Goal: Task Accomplishment & Management: Use online tool/utility

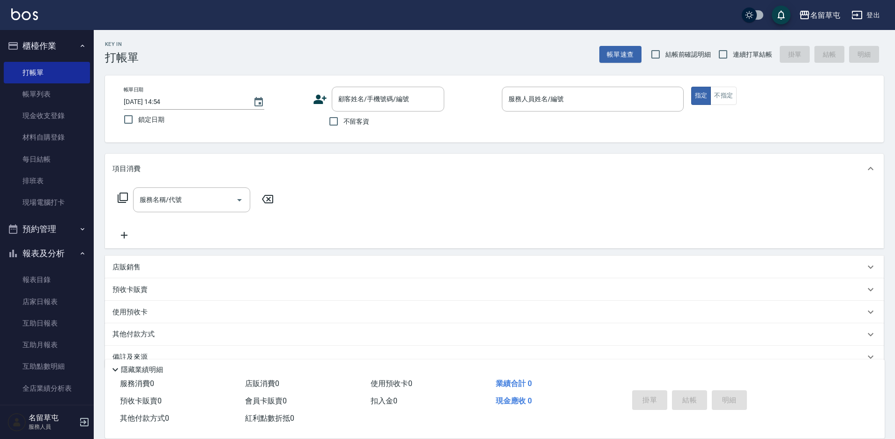
click at [356, 123] on span "不留客資" at bounding box center [357, 122] width 26 height 10
click at [344, 123] on input "不留客資" at bounding box center [334, 122] width 20 height 20
checkbox input "true"
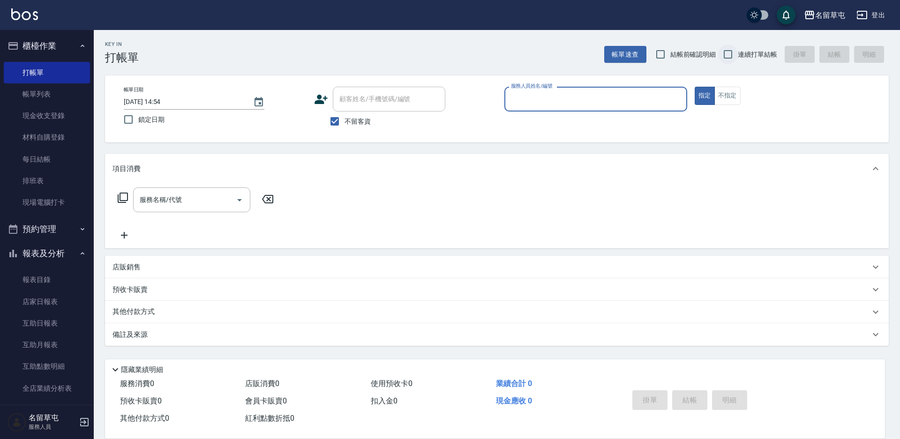
click at [737, 52] on input "連續打單結帳" at bounding box center [728, 55] width 20 height 20
checkbox input "true"
click at [559, 107] on input "服務人員姓名/編號" at bounding box center [596, 99] width 174 height 16
type input "[PERSON_NAME]-5"
type button "true"
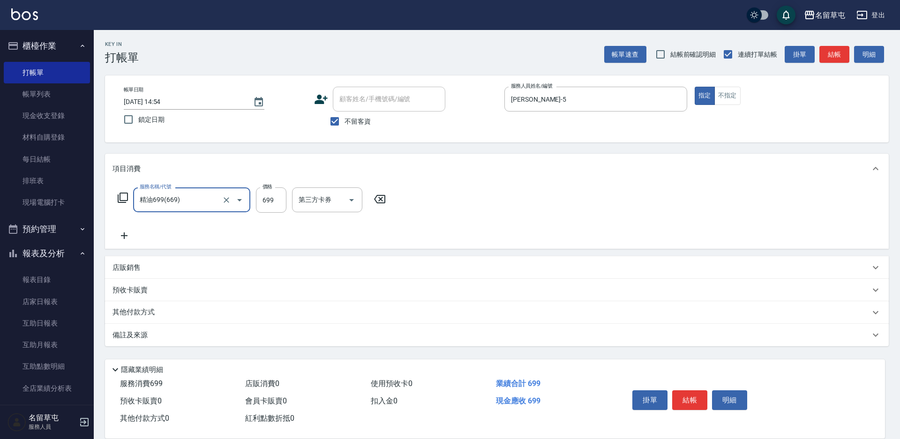
type input "精油699(669)"
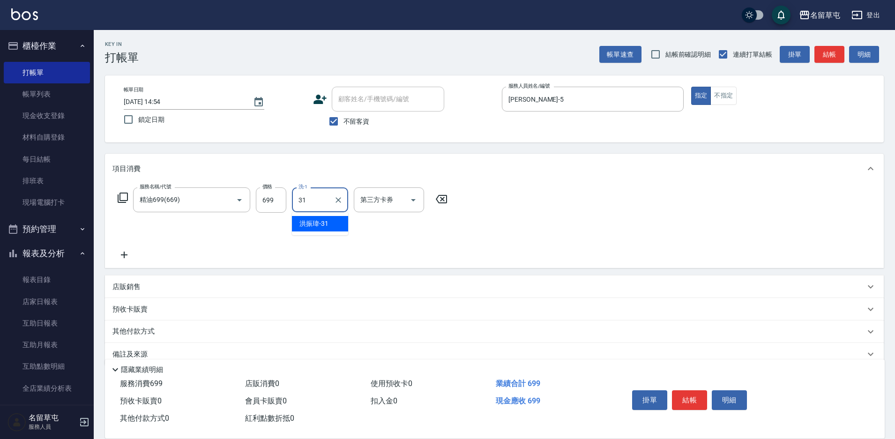
type input "[PERSON_NAME]-31"
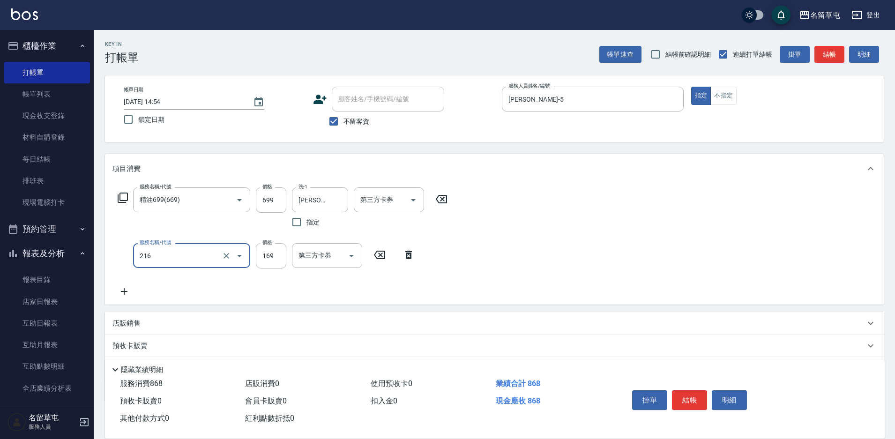
type input "剪髮169(216)"
type input "200"
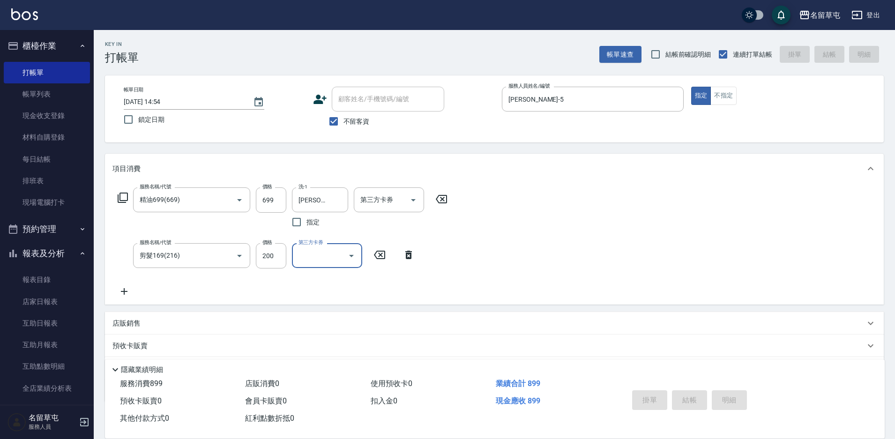
type input "[DATE] 16:15"
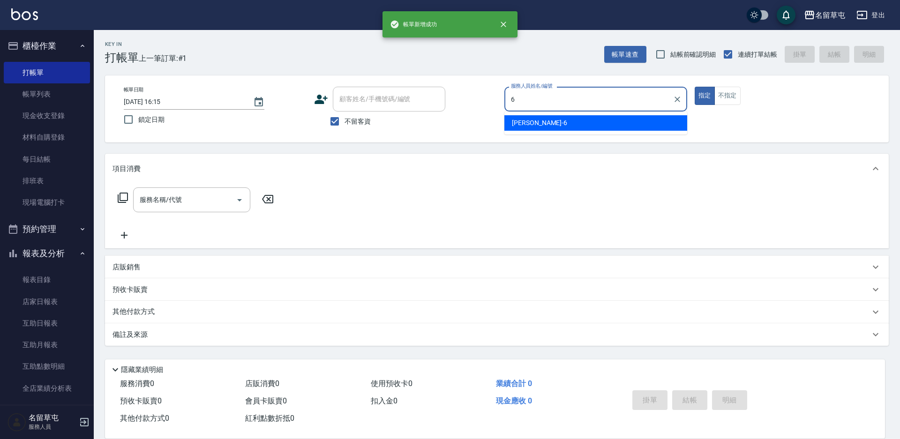
type input "[PERSON_NAME]-6"
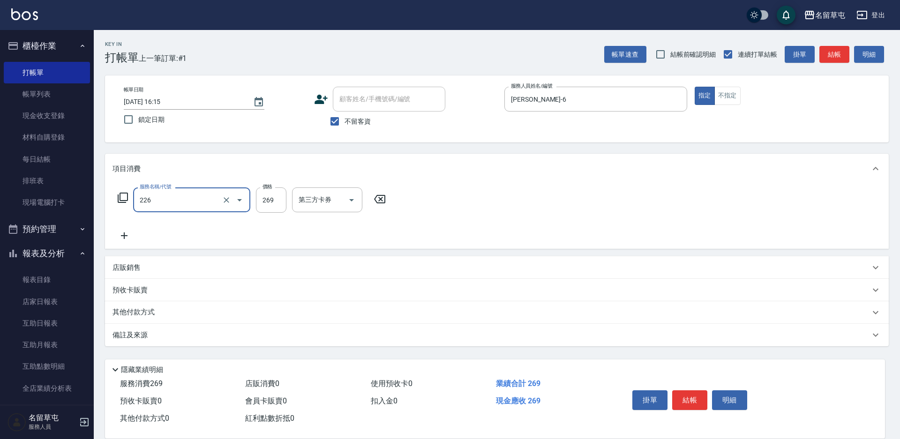
type input "洗剪269(226)"
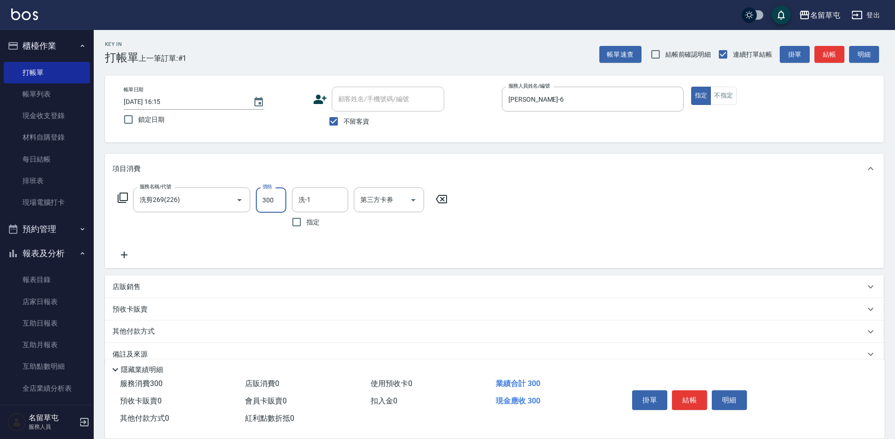
type input "300"
type input "[PERSON_NAME]-31"
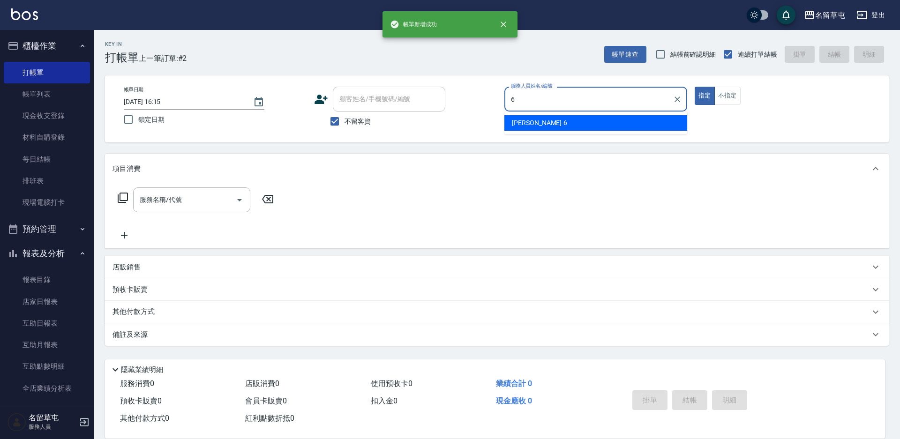
type input "[PERSON_NAME]-6"
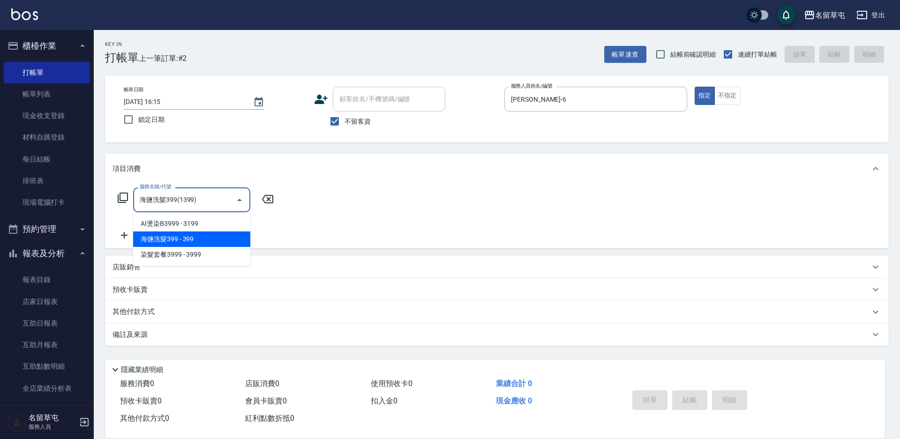
type input "海鹽洗髮399(1399)"
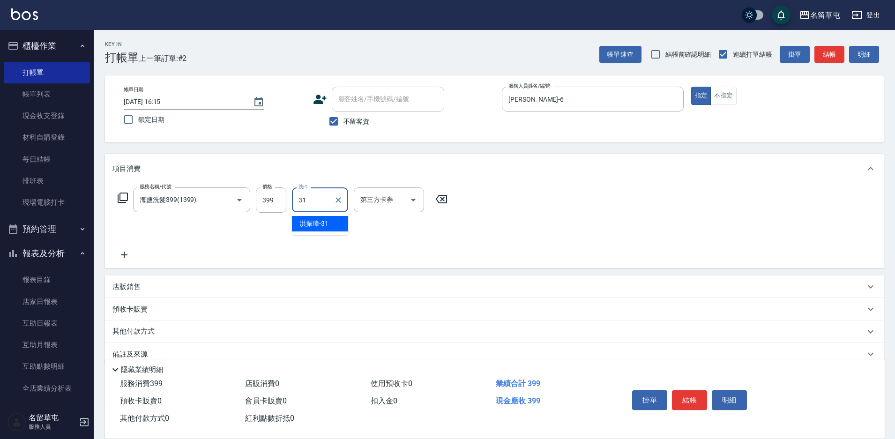
type input "[PERSON_NAME]-31"
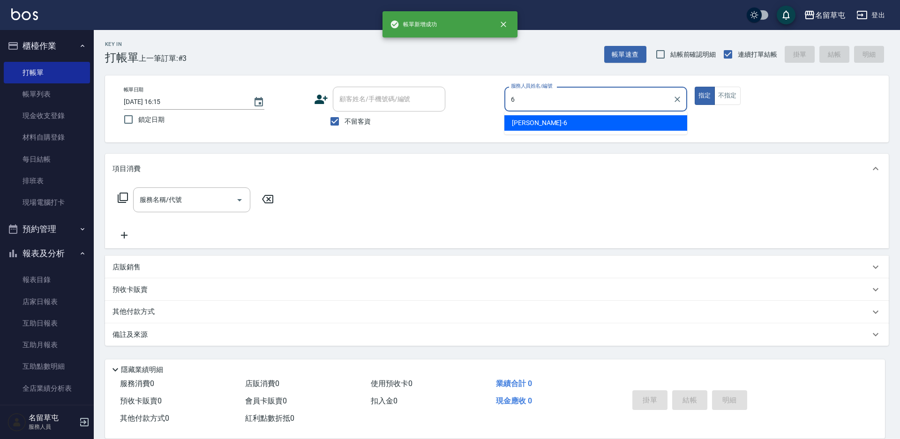
type input "[PERSON_NAME]-6"
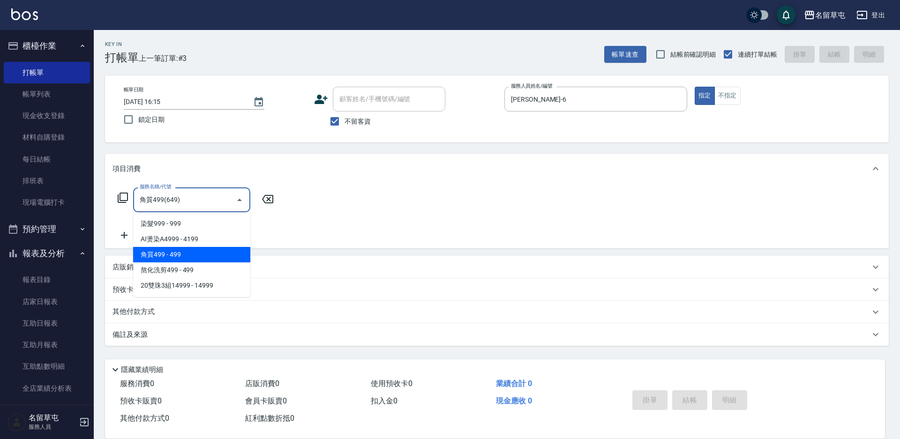
type input "角質499(649)"
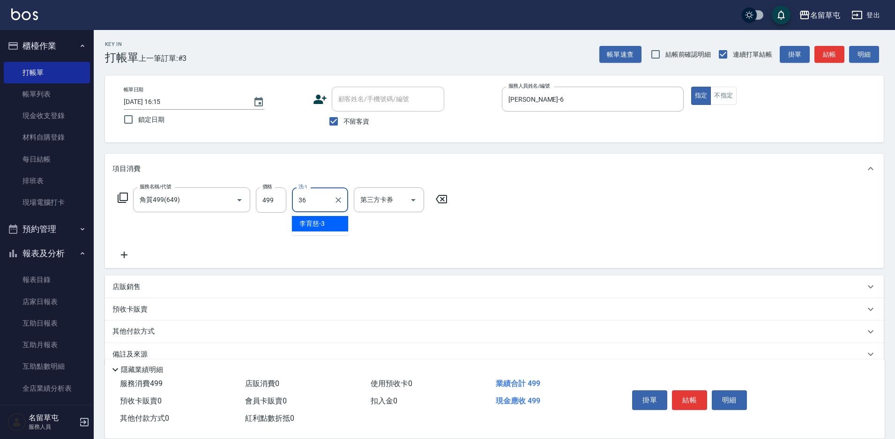
type input "[PERSON_NAME]-36"
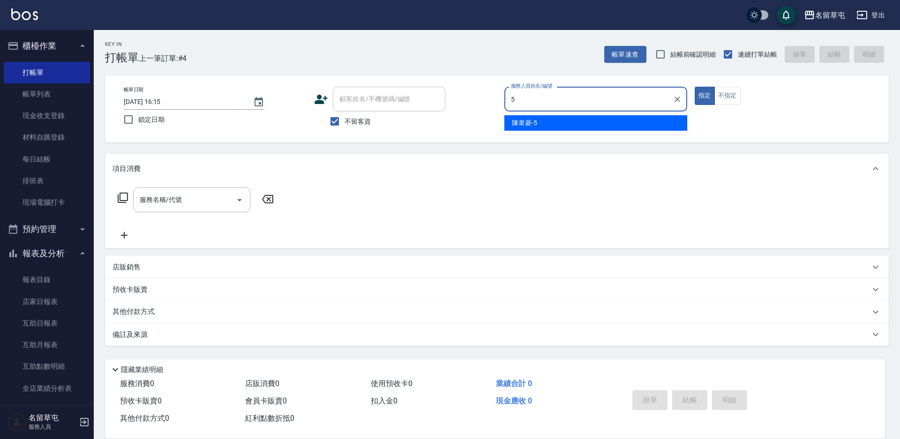
type input "[PERSON_NAME]-5"
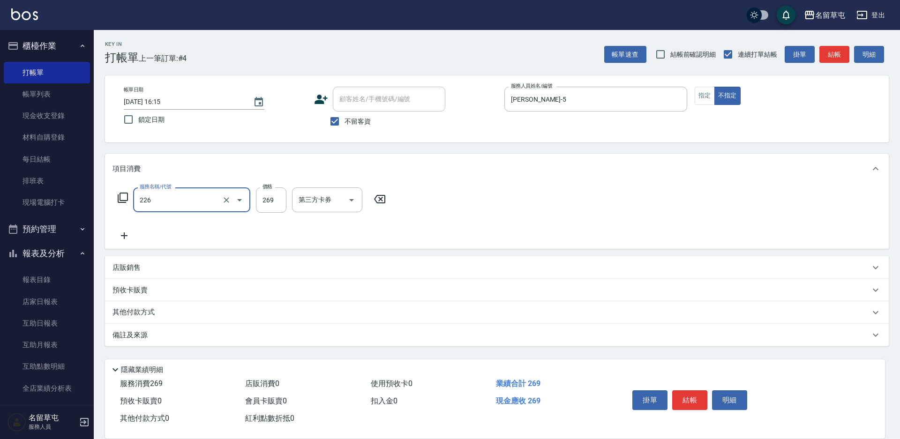
type input "洗剪269(226)"
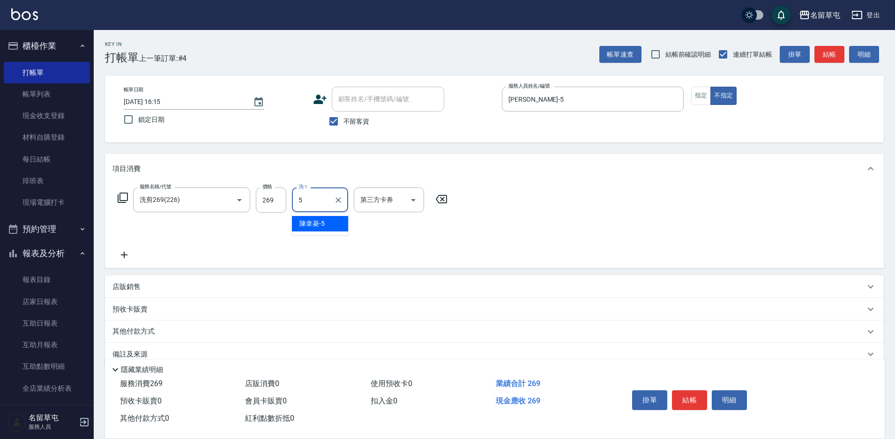
type input "[PERSON_NAME]-5"
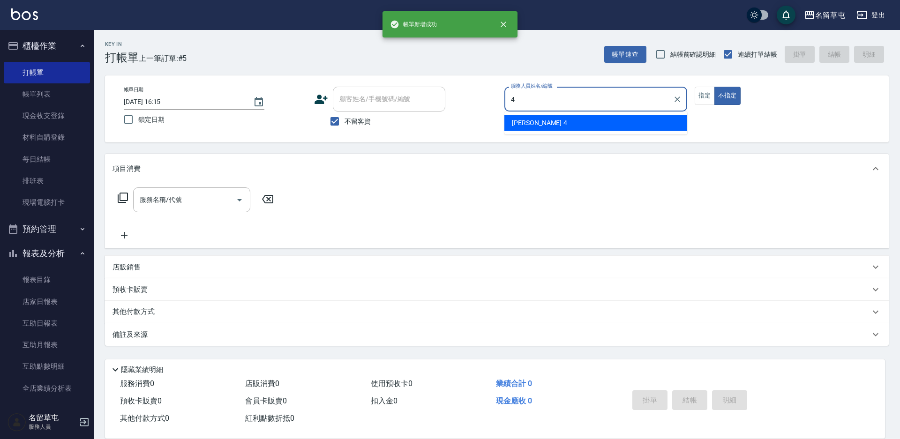
type input "[PERSON_NAME]-4"
type button "false"
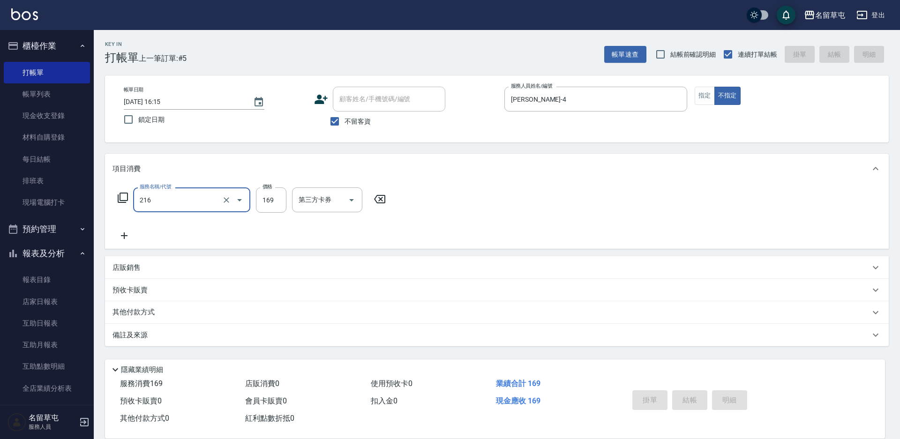
type input "216"
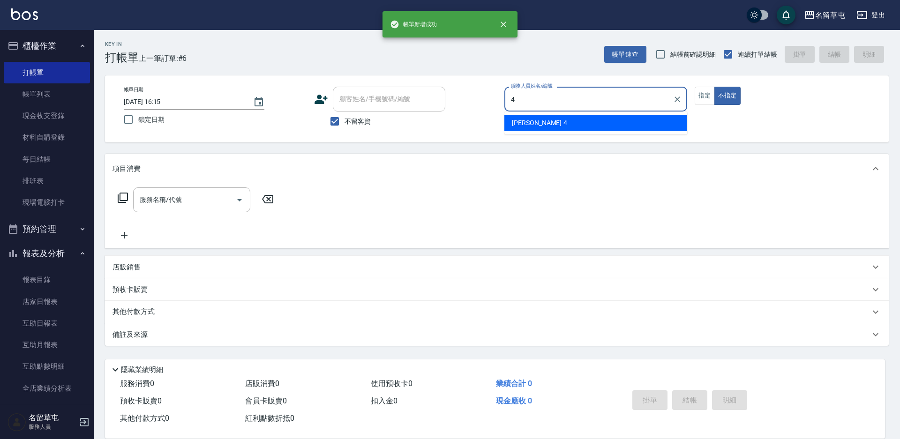
type input "[PERSON_NAME]-4"
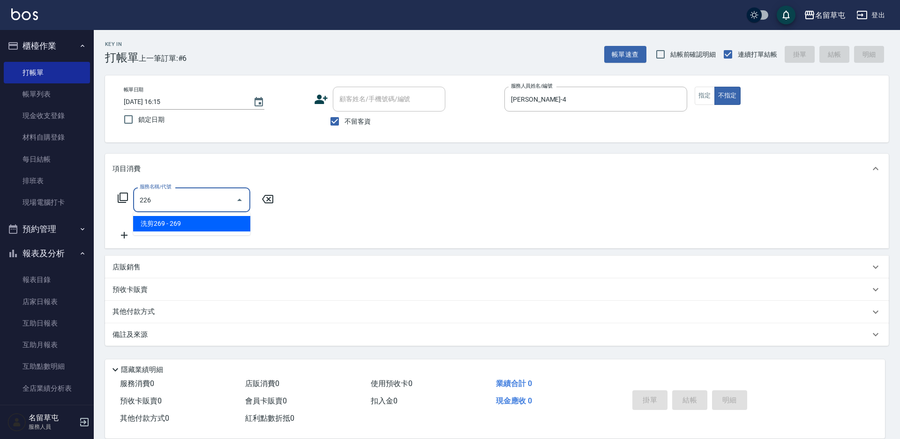
type input "洗剪269(226)"
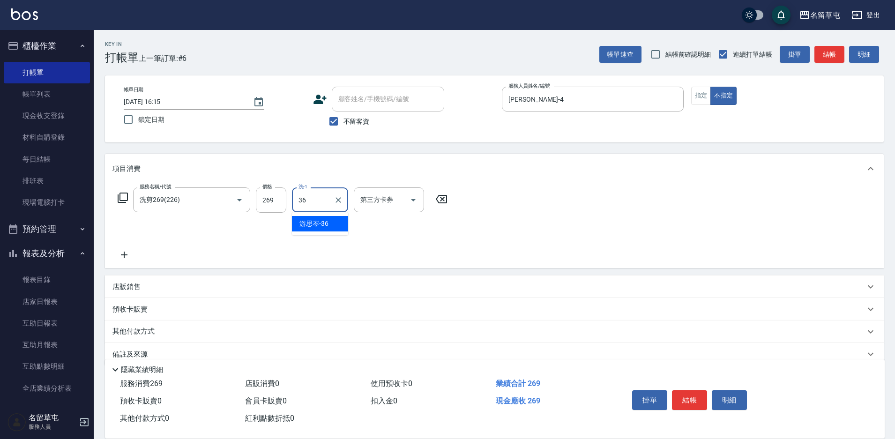
type input "[PERSON_NAME]-36"
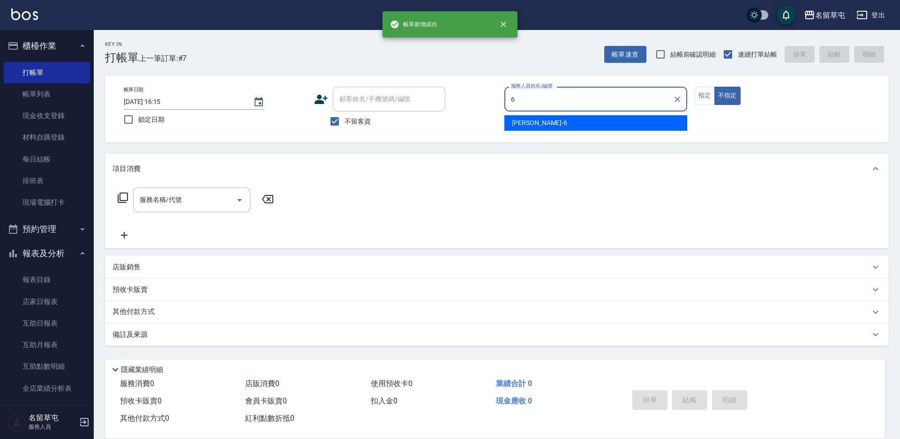
type input "[PERSON_NAME]-6"
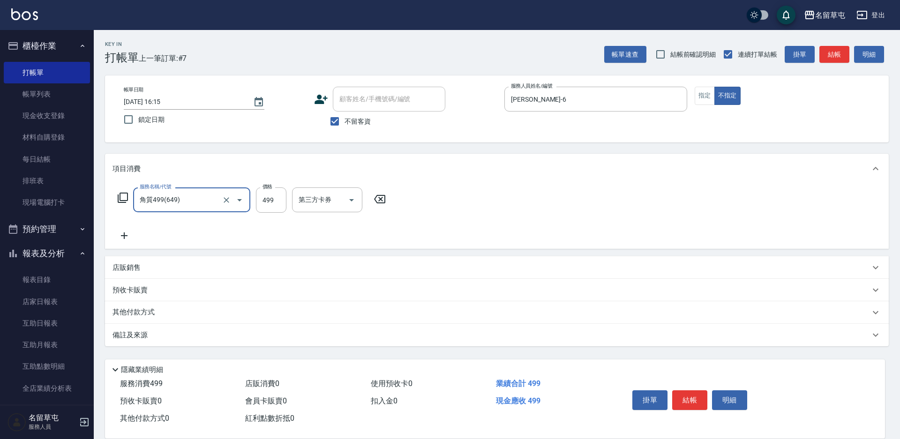
type input "角質499(649)"
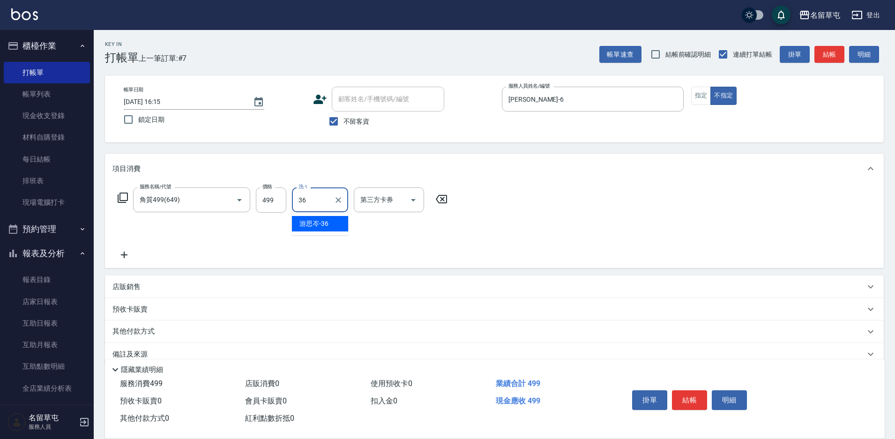
type input "[PERSON_NAME]-36"
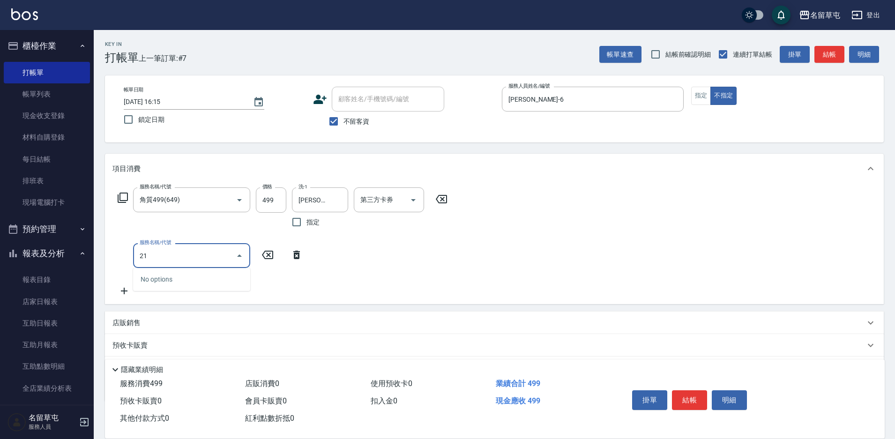
type input "216"
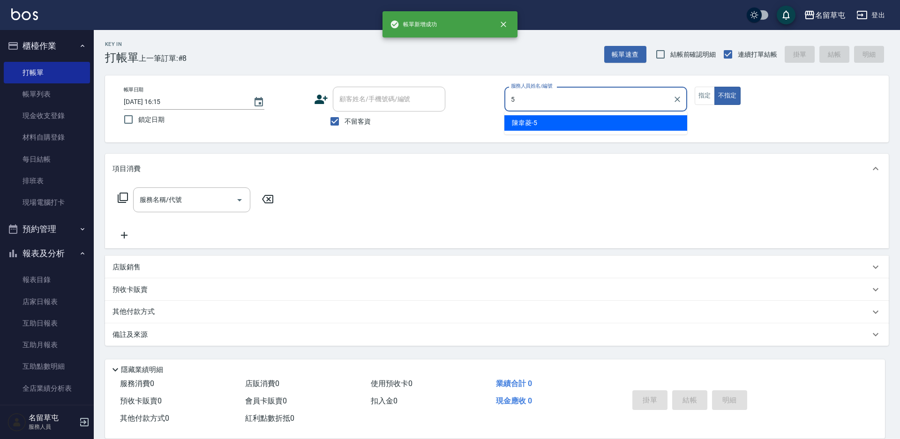
type input "[PERSON_NAME]-5"
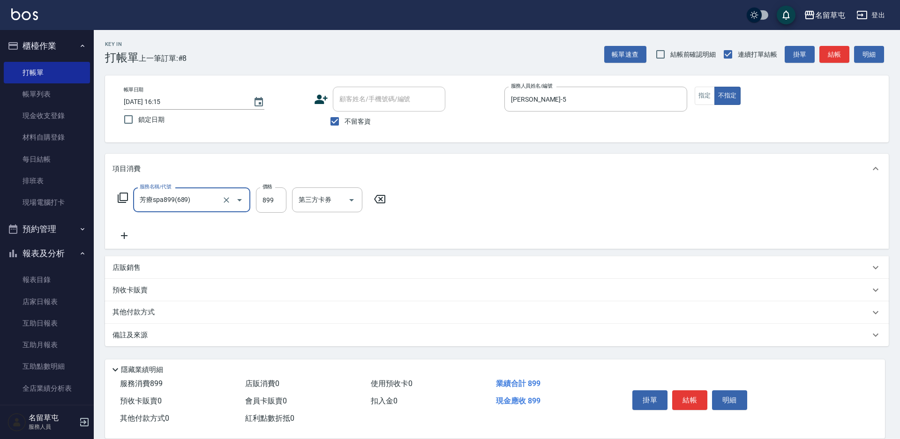
type input "芳療spa899(689)"
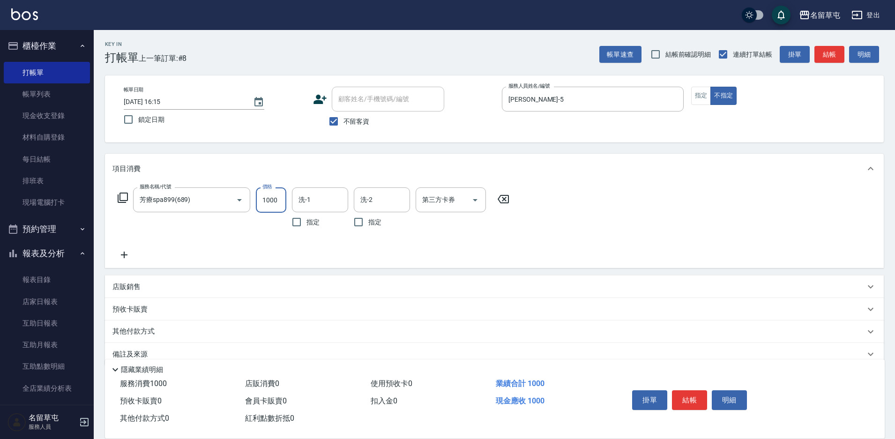
type input "1000"
type input "[PERSON_NAME]-31"
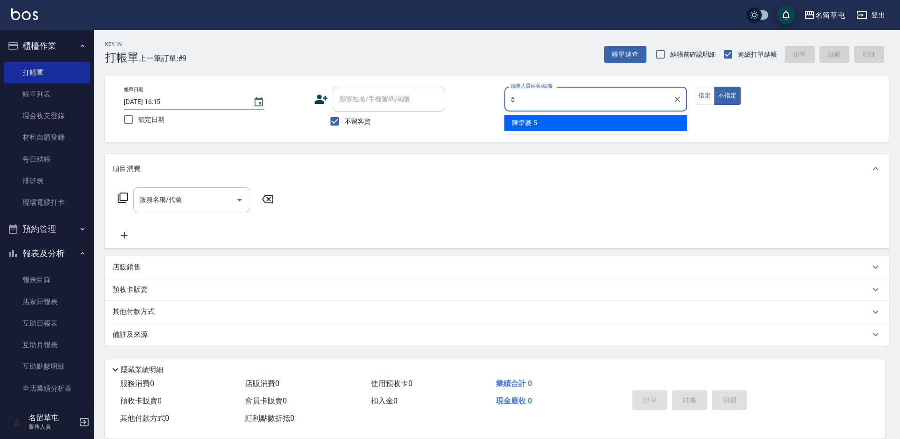
type input "[PERSON_NAME]-5"
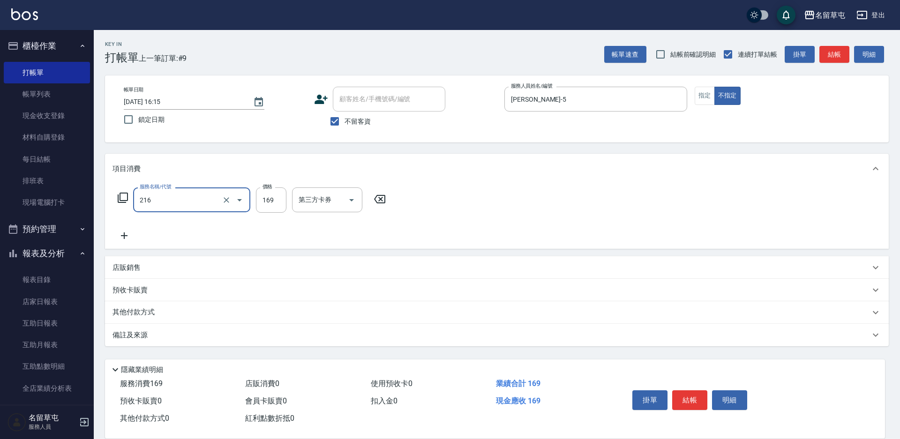
type input "剪髮169(216)"
type input "50"
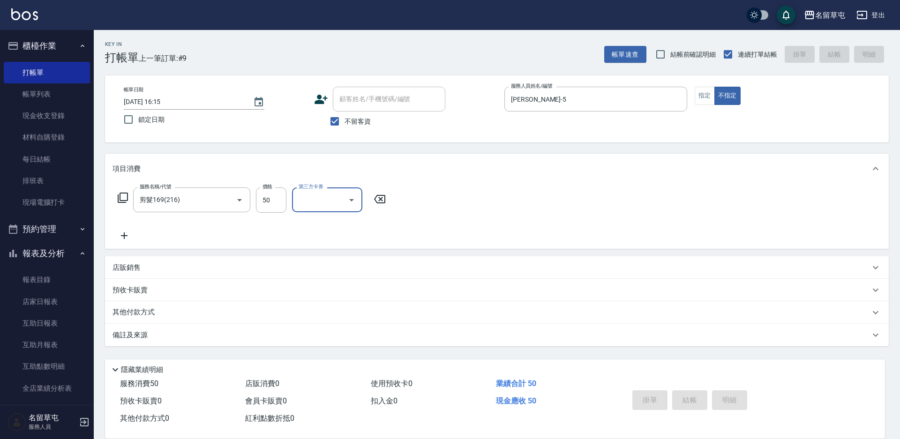
type input "[DATE] 16:16"
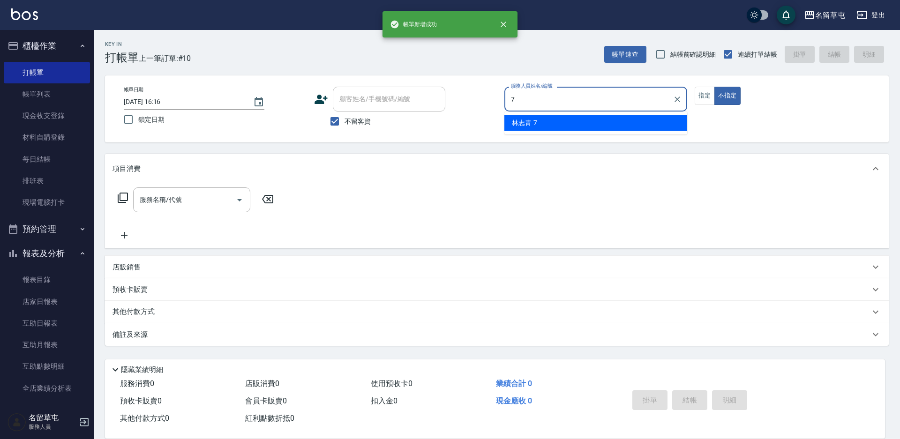
type input "[PERSON_NAME]-7"
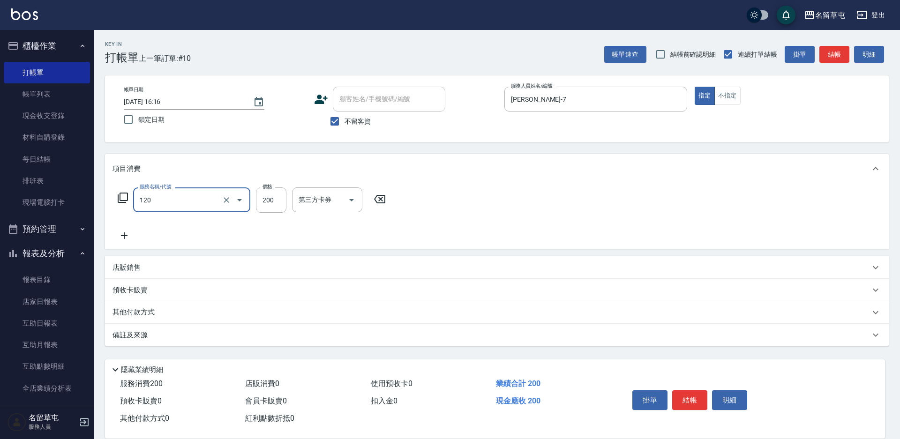
type input "New洗200(120)"
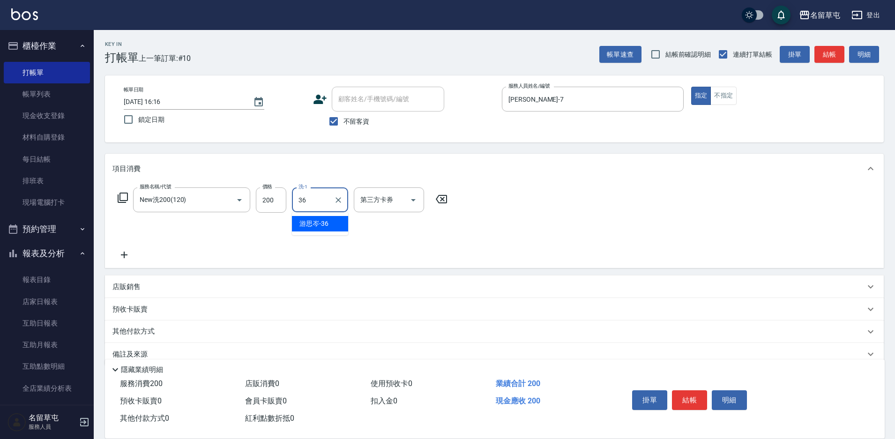
type input "[PERSON_NAME]-36"
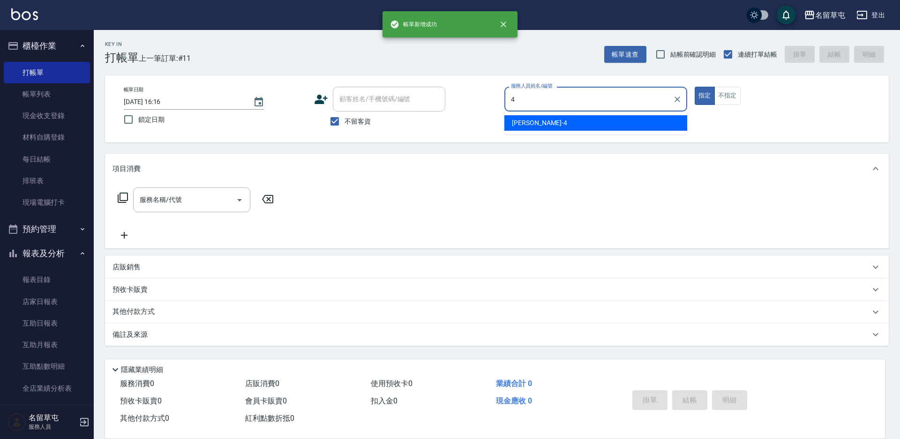
type input "[PERSON_NAME]-4"
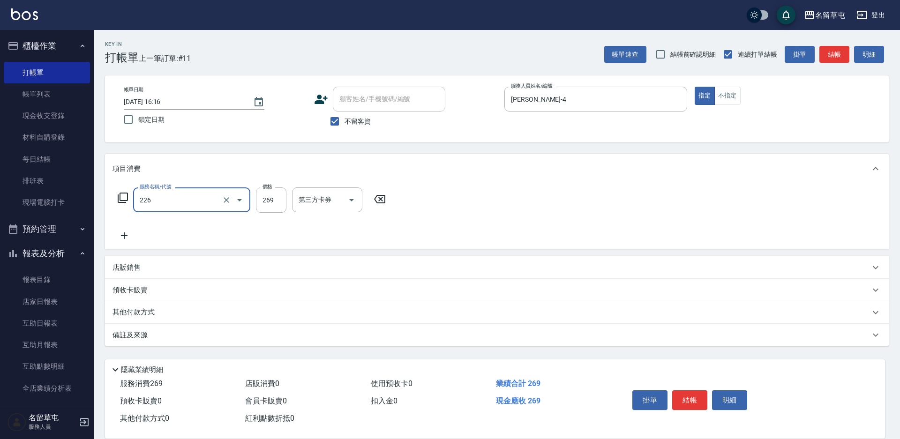
type input "洗剪269(226)"
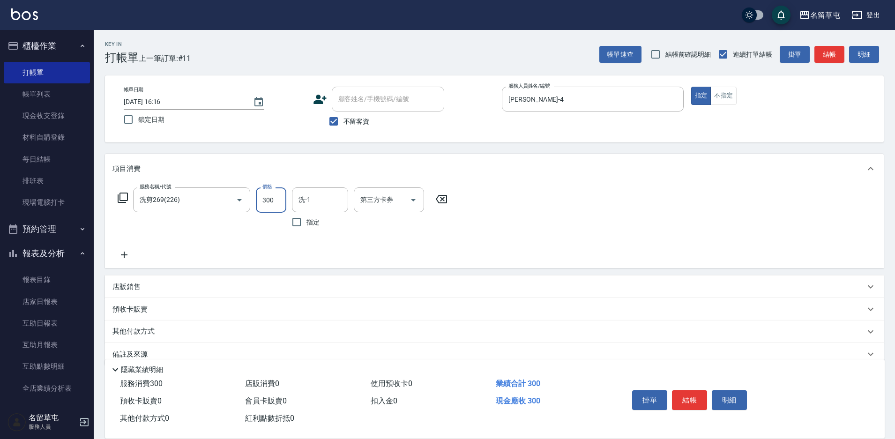
type input "300"
type input "[PERSON_NAME]-4"
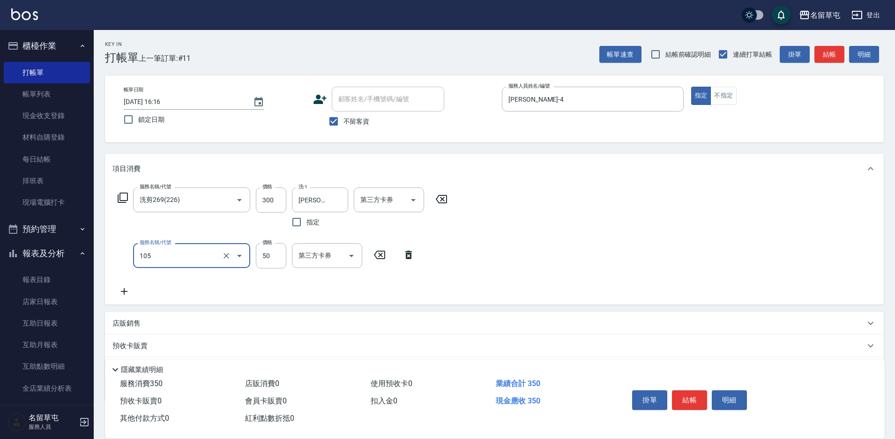
type input "精油50(105)"
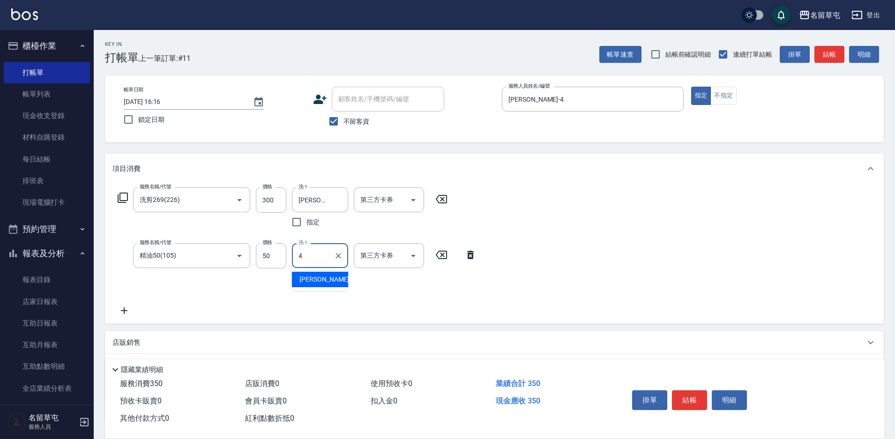
type input "[PERSON_NAME]-4"
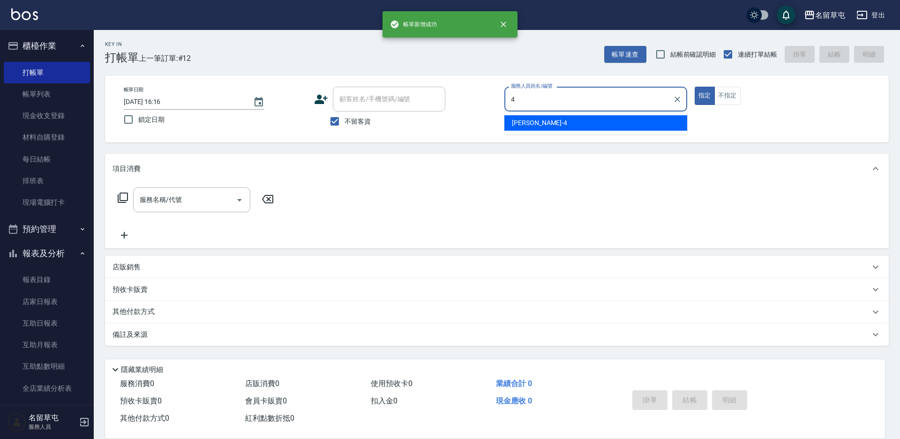
type input "[PERSON_NAME]-4"
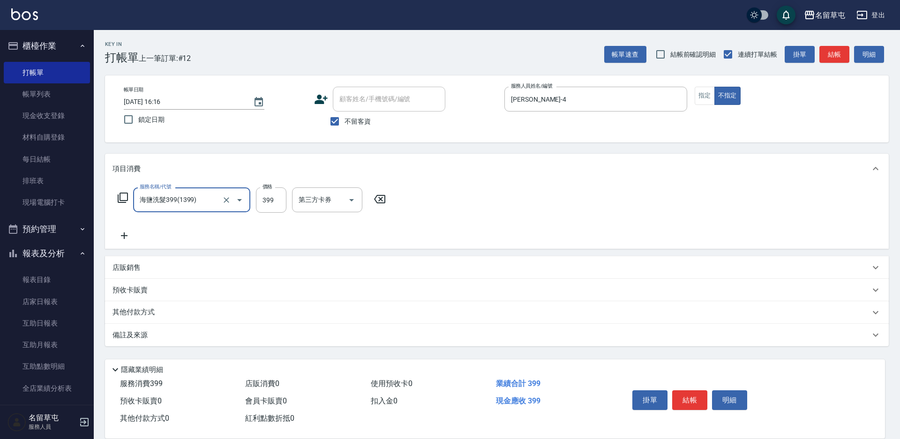
type input "海鹽洗髮399(1399)"
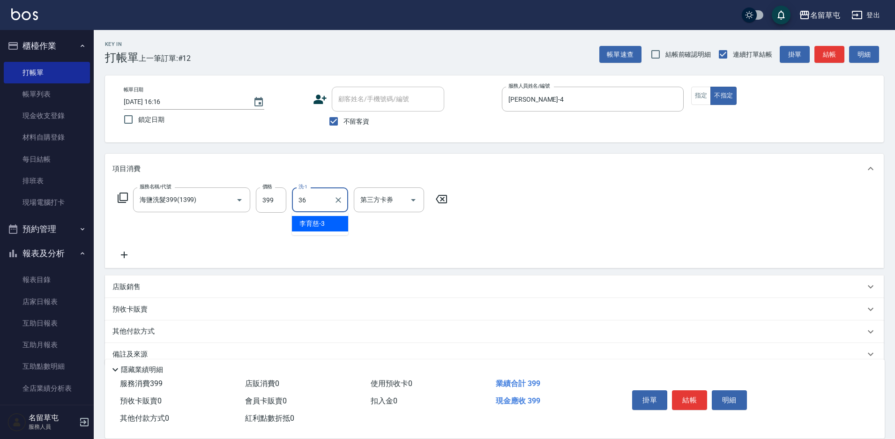
type input "[PERSON_NAME]-36"
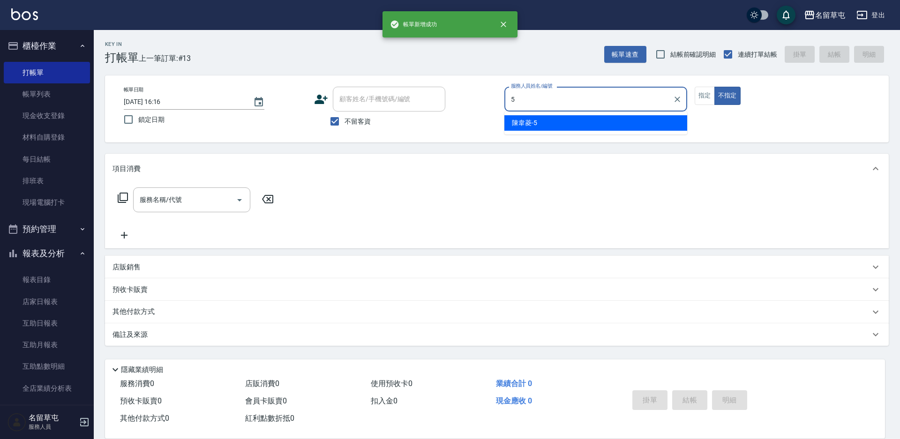
type input "[PERSON_NAME]-5"
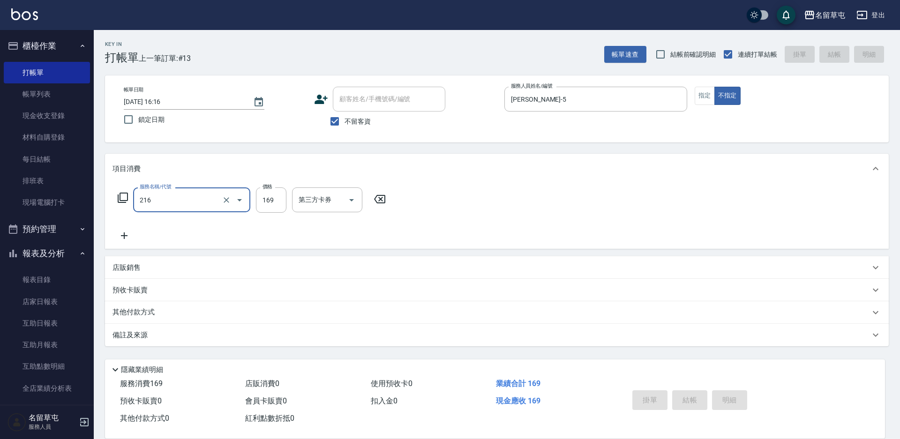
type input "216"
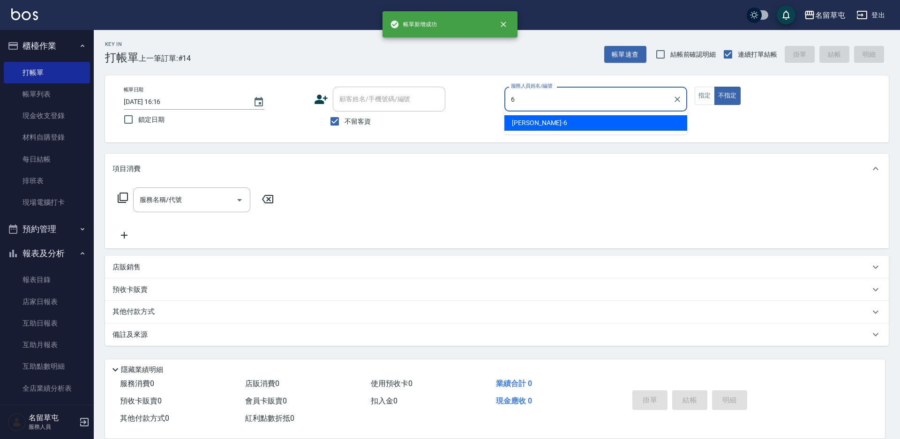
type input "[PERSON_NAME]-6"
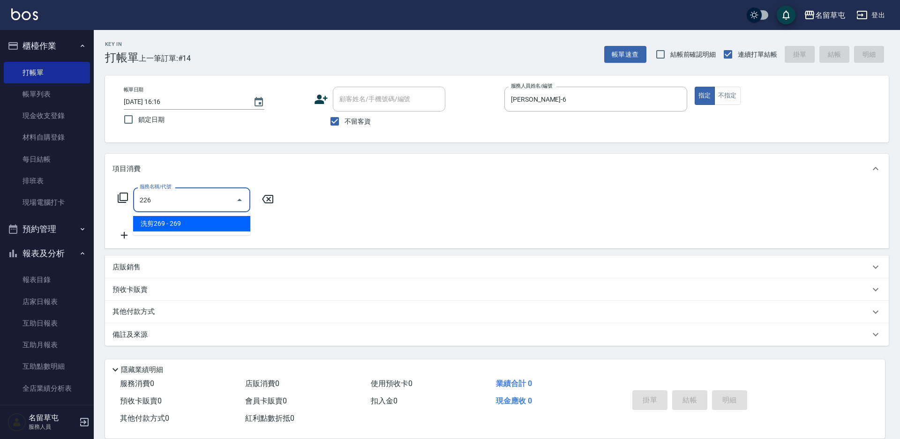
type input "洗剪269(226)"
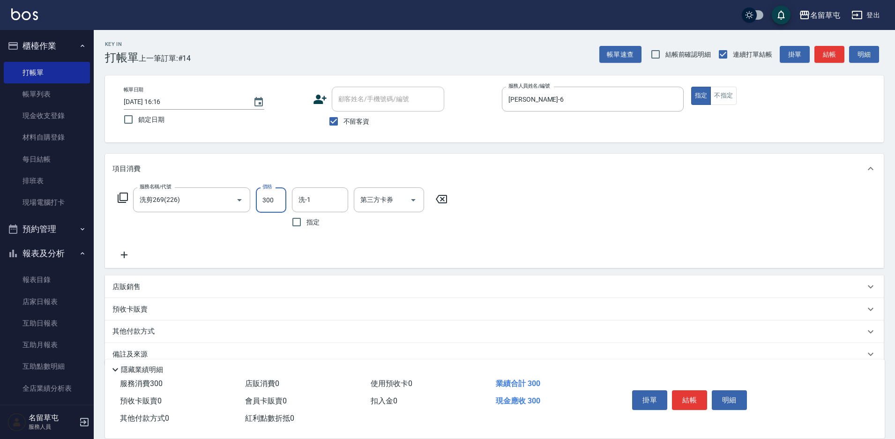
type input "300"
type input "3"
type input "[PERSON_NAME]-6"
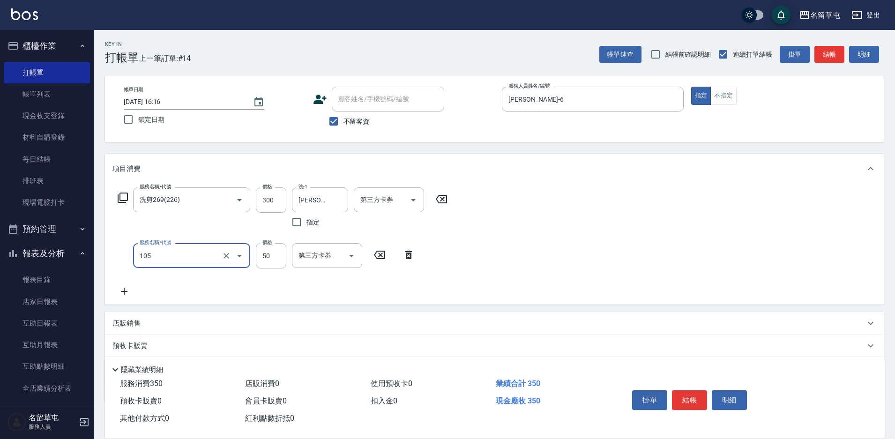
type input "精油50(105)"
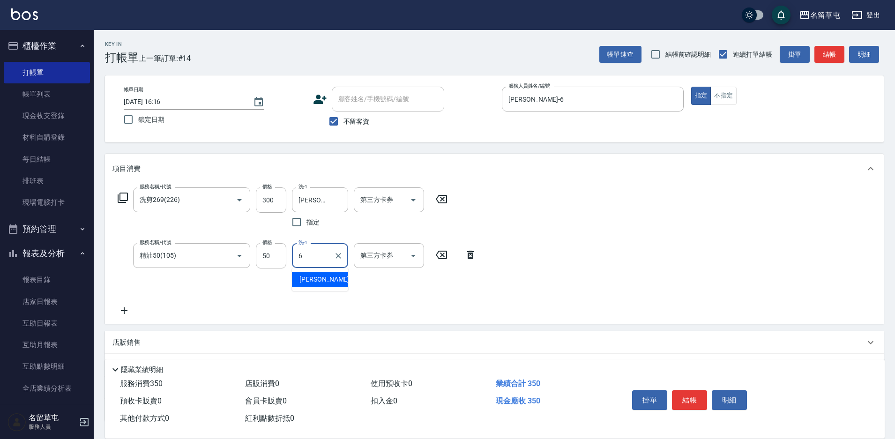
type input "[PERSON_NAME]-6"
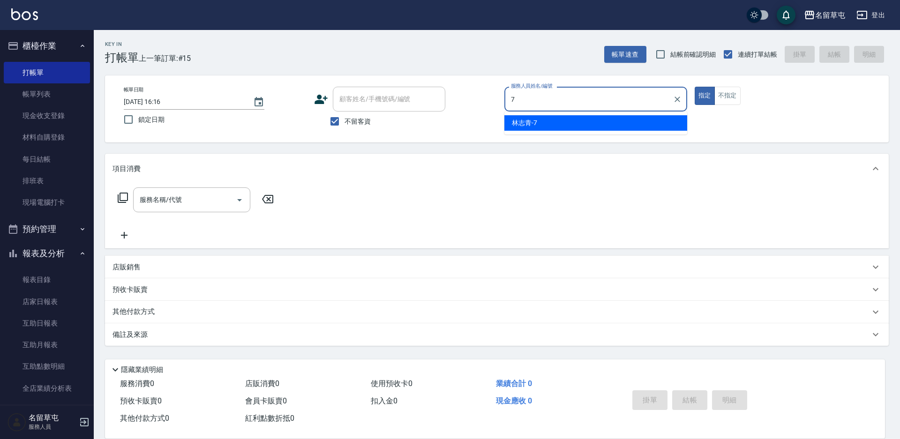
type input "[PERSON_NAME]-7"
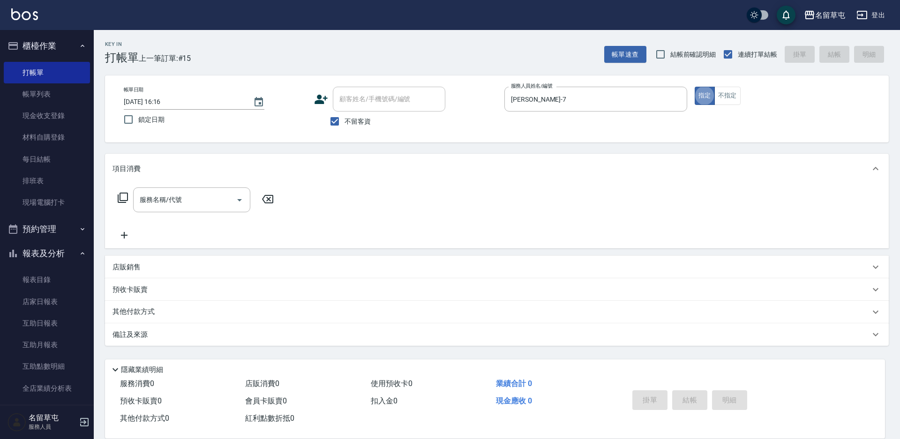
click at [360, 123] on span "不留客資" at bounding box center [358, 122] width 26 height 10
click at [345, 123] on input "不留客資" at bounding box center [335, 122] width 20 height 20
checkbox input "false"
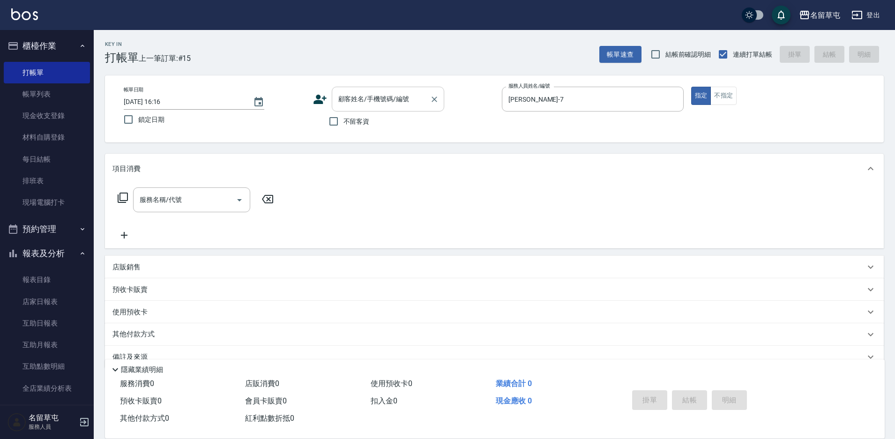
click at [365, 96] on div "顧客姓名/手機號碼/編號 顧客姓名/手機號碼/編號" at bounding box center [388, 99] width 112 height 25
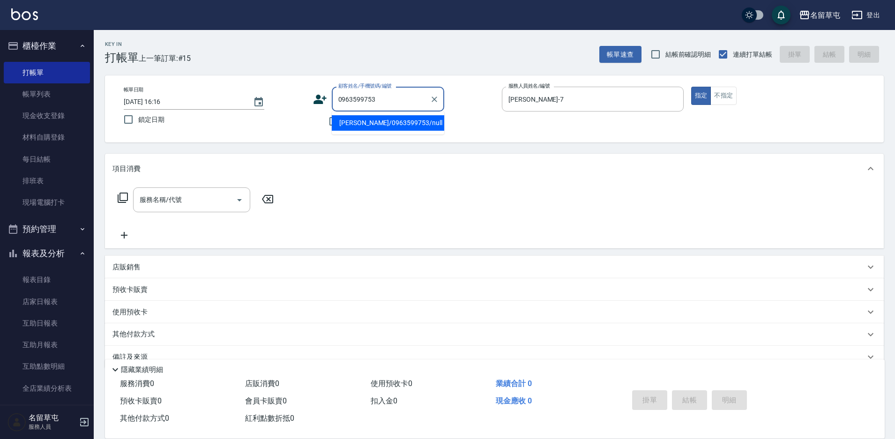
type input "[PERSON_NAME]/0963599753/null"
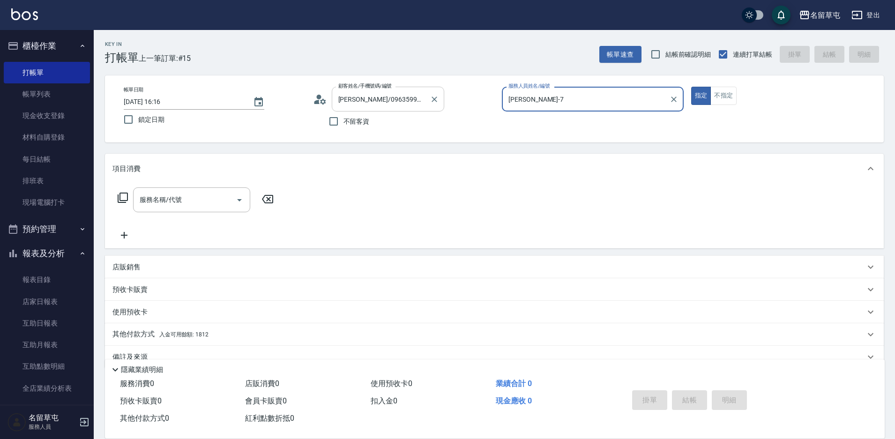
click at [691, 87] on button "指定" at bounding box center [701, 96] width 20 height 18
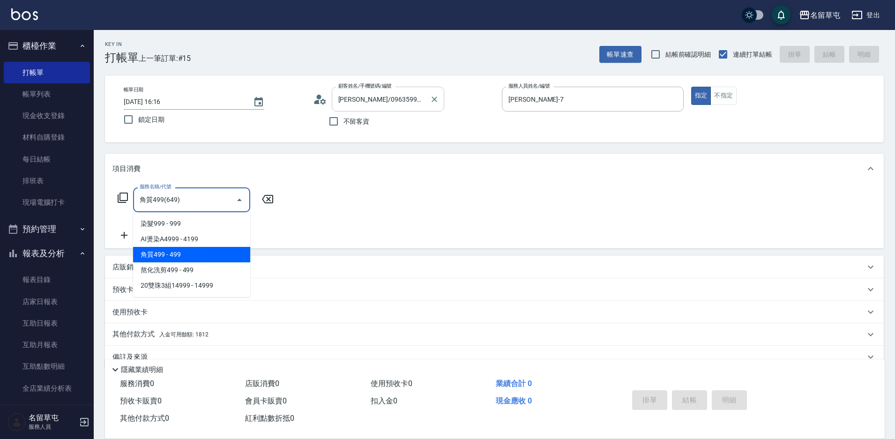
type input "角質499(649)"
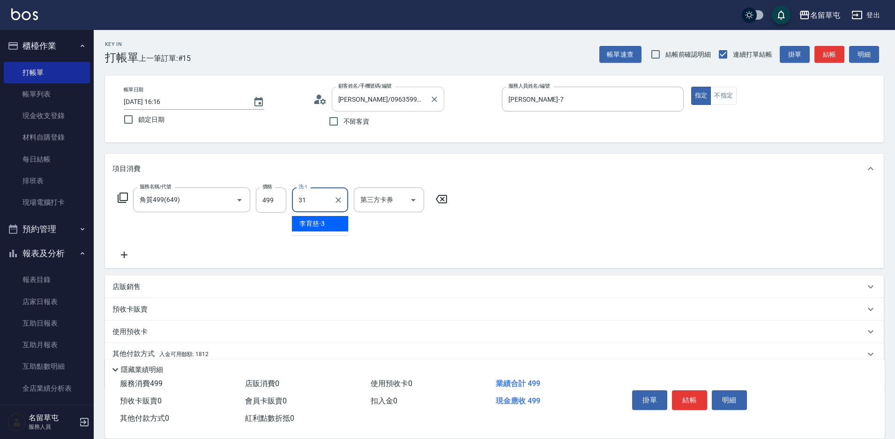
type input "[PERSON_NAME]-31"
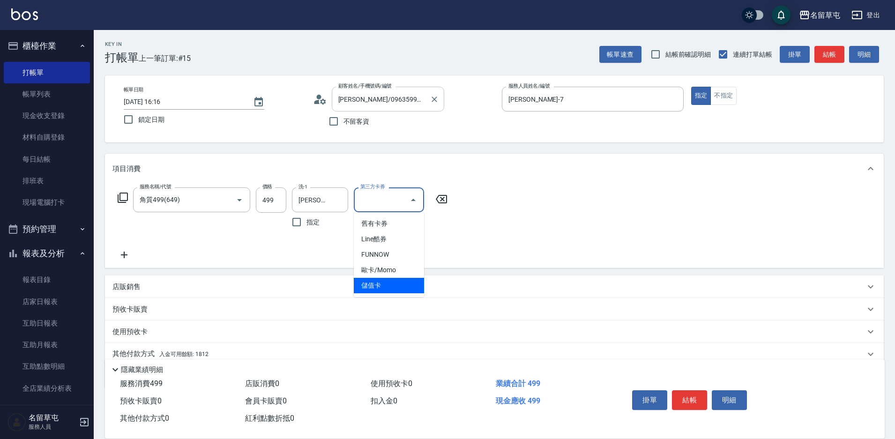
type input "儲值卡"
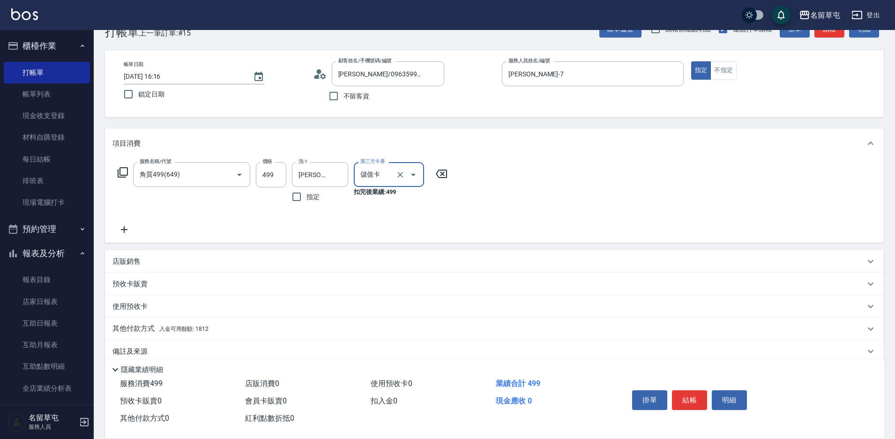
scroll to position [39, 0]
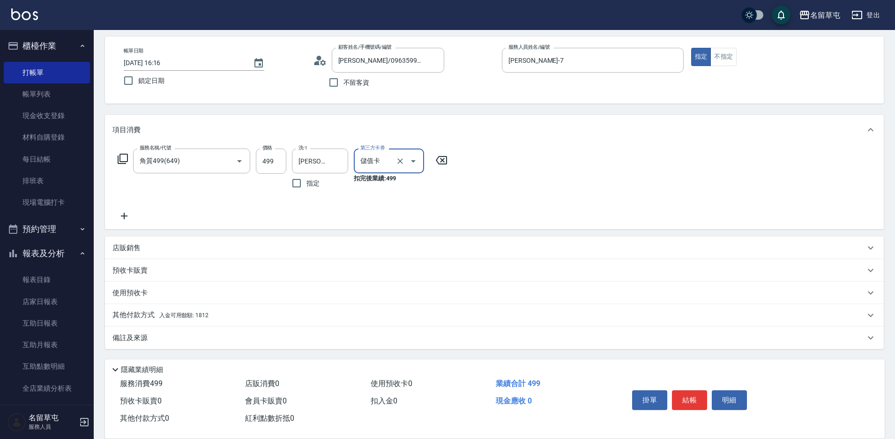
click at [141, 317] on p "其他付款方式 入金可用餘額: 1812" at bounding box center [160, 315] width 96 height 10
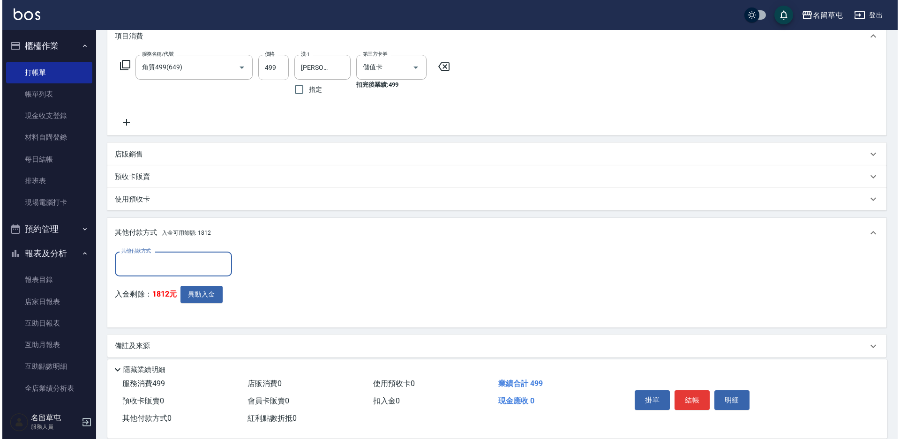
scroll to position [140, 0]
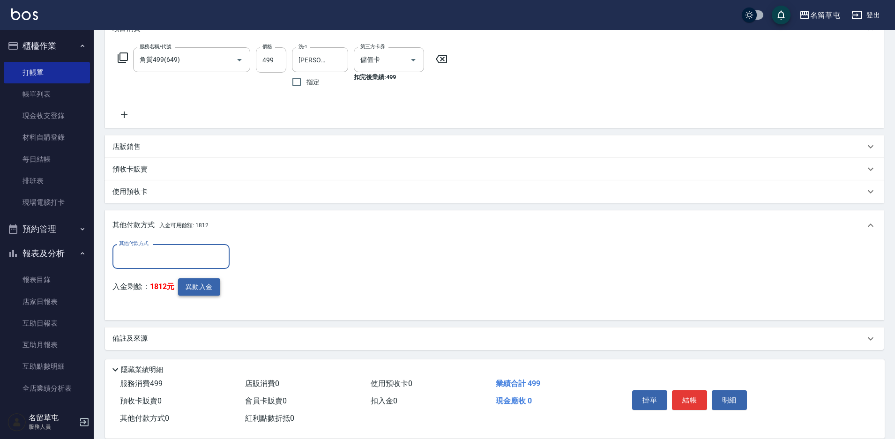
click at [192, 290] on button "異動入金" at bounding box center [199, 286] width 42 height 17
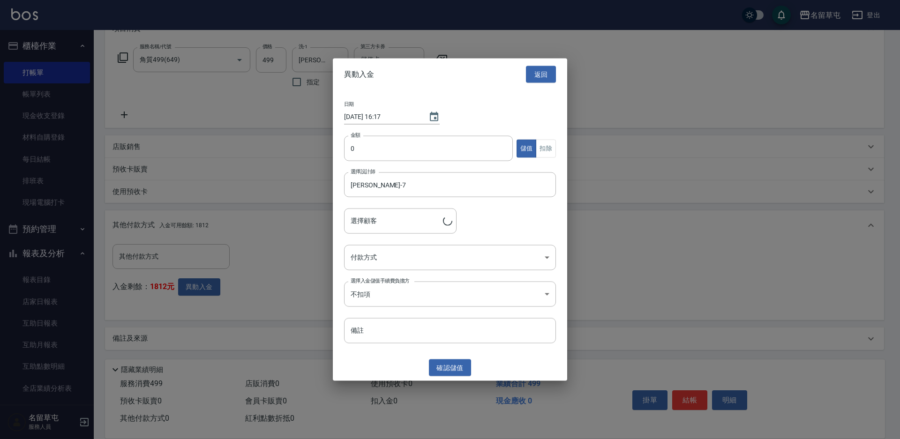
type input "[PERSON_NAME]/0963599753"
click at [403, 154] on input "0" at bounding box center [428, 148] width 169 height 25
type input "499"
click at [548, 146] on button "扣除" at bounding box center [546, 148] width 20 height 18
click at [388, 260] on body "名留草屯 登出 櫃檯作業 打帳單 帳單列表 現金收支登錄 材料自購登錄 每日結帳 排班表 現場電腦打卡 預約管理 預約管理 單日預約紀錄 單週預約紀錄 報表及…" at bounding box center [450, 150] width 900 height 580
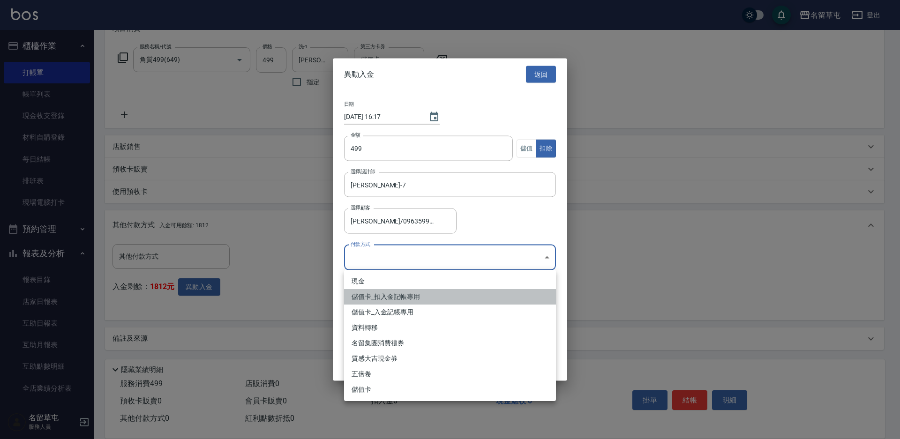
click at [383, 300] on li "儲值卡_扣入金記帳專用" at bounding box center [450, 296] width 212 height 15
type input "儲值卡_扣入金記帳專用"
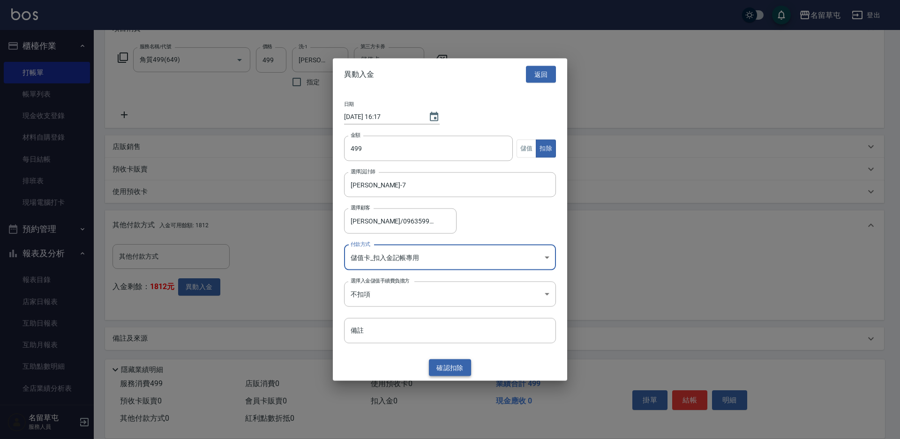
drag, startPoint x: 443, startPoint y: 366, endPoint x: 539, endPoint y: 375, distance: 96.1
click at [443, 367] on button "確認 扣除" at bounding box center [450, 367] width 42 height 17
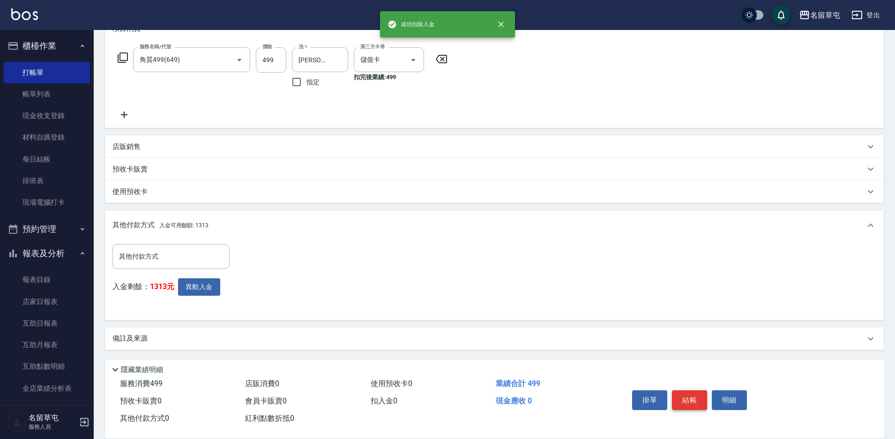
click at [691, 392] on button "結帳" at bounding box center [689, 400] width 35 height 20
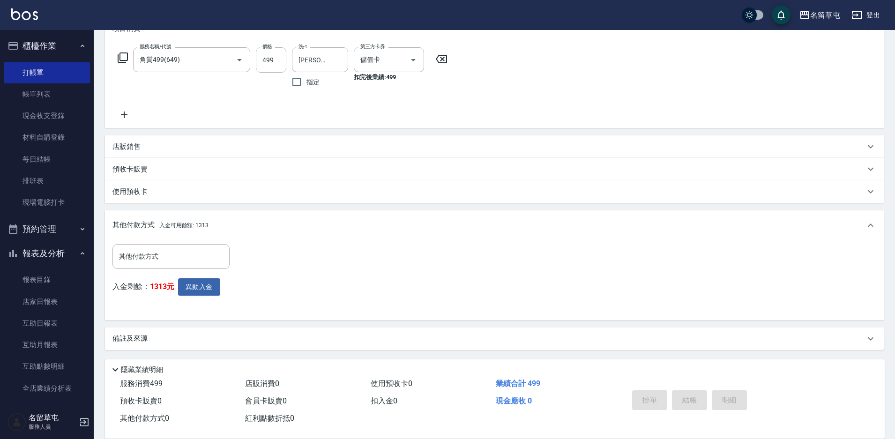
type input "[DATE] 16:17"
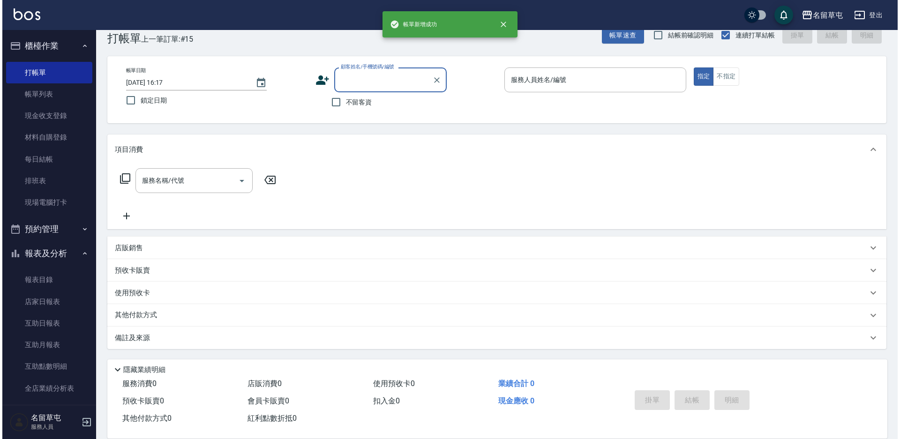
scroll to position [0, 0]
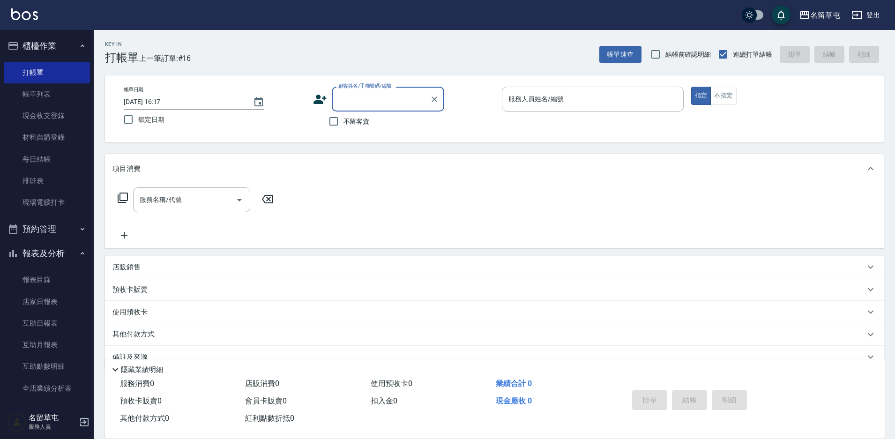
click at [350, 114] on label "不留客資" at bounding box center [347, 122] width 46 height 20
click at [344, 114] on input "不留客資" at bounding box center [334, 122] width 20 height 20
checkbox input "true"
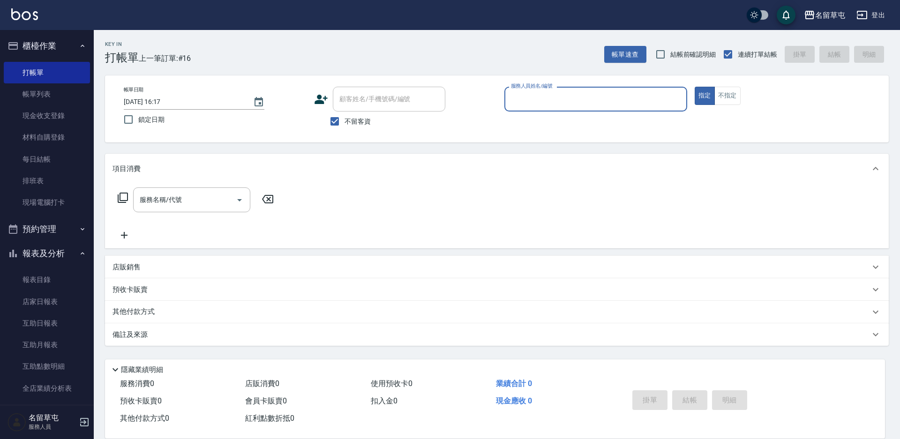
click at [579, 108] on div "服務人員姓名/編號" at bounding box center [595, 99] width 183 height 25
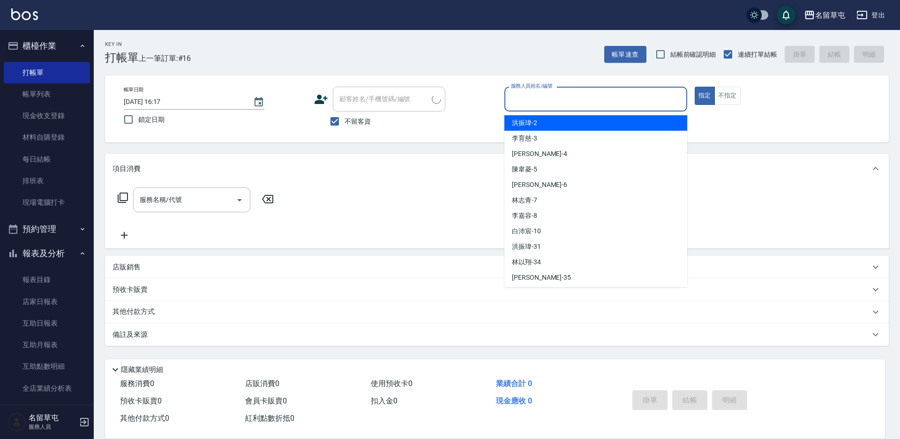
type input "7"
type input "[PERSON_NAME]/0978220517/"
type input "[PERSON_NAME]-7"
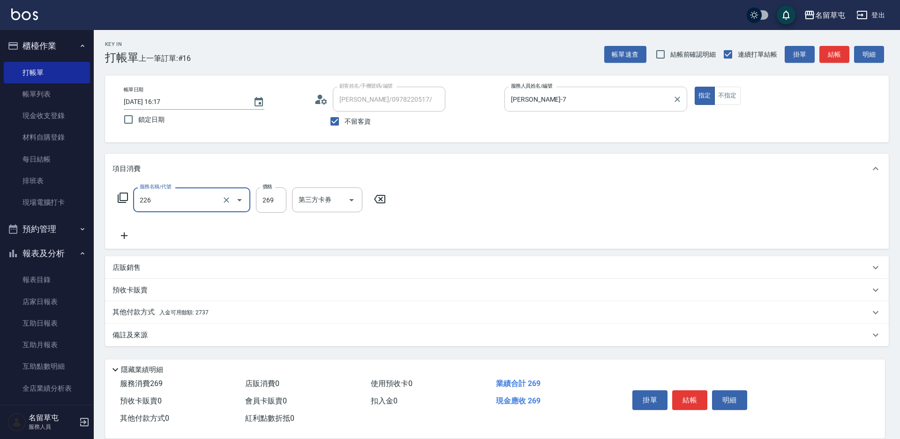
type input "洗剪269(226)"
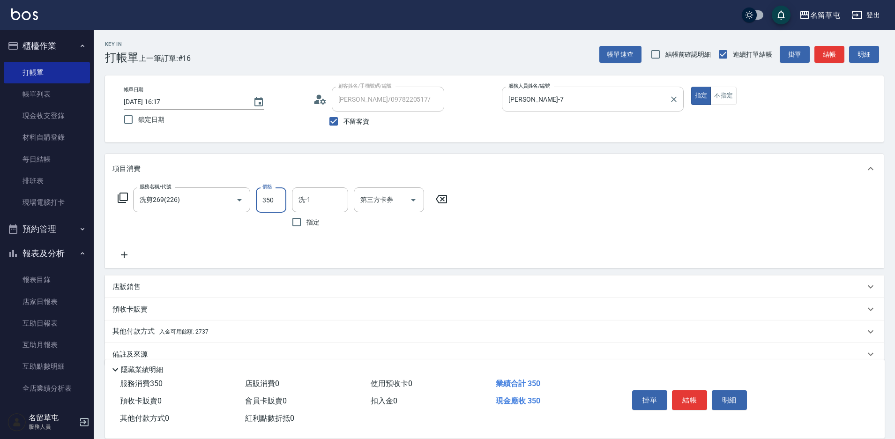
type input "350"
type input "[PERSON_NAME]-36"
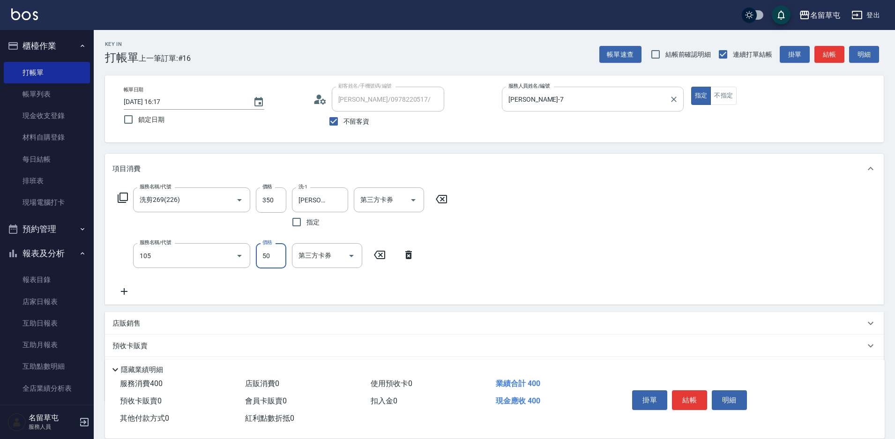
type input "精油50(105)"
type input "[PERSON_NAME]-36"
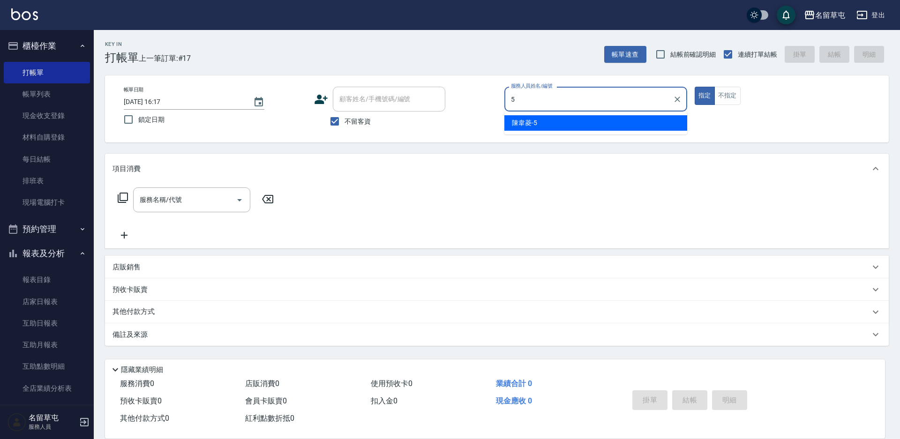
type input "[PERSON_NAME]-5"
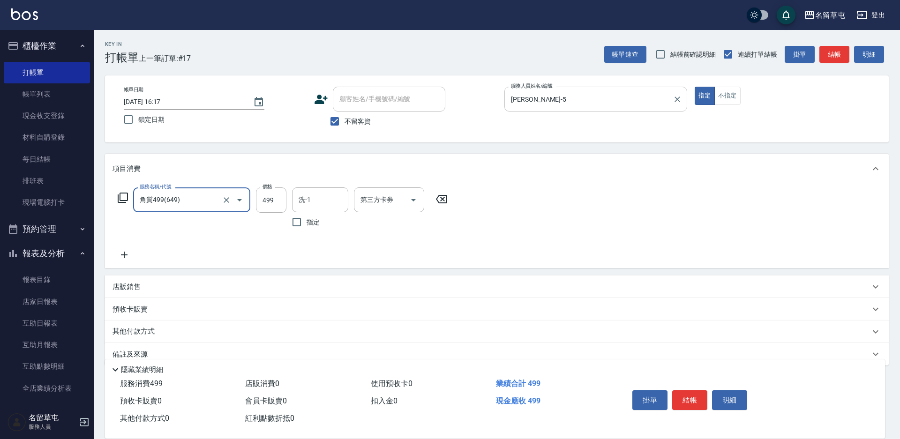
type input "角質499(649)"
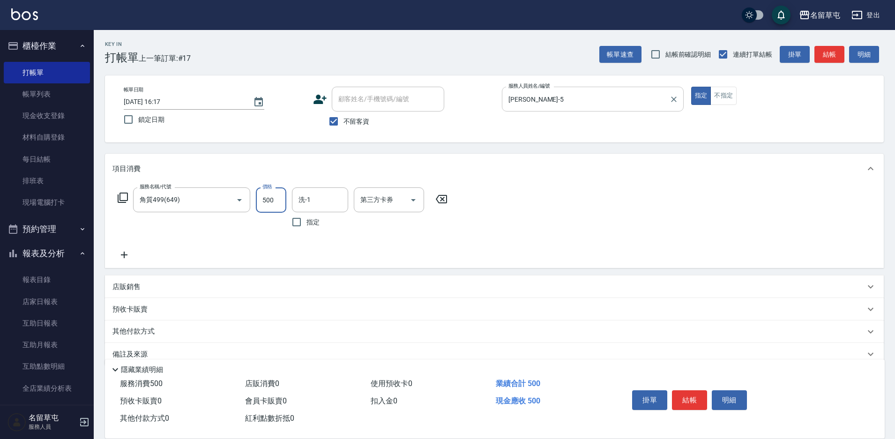
type input "500"
type input "[PERSON_NAME]-31"
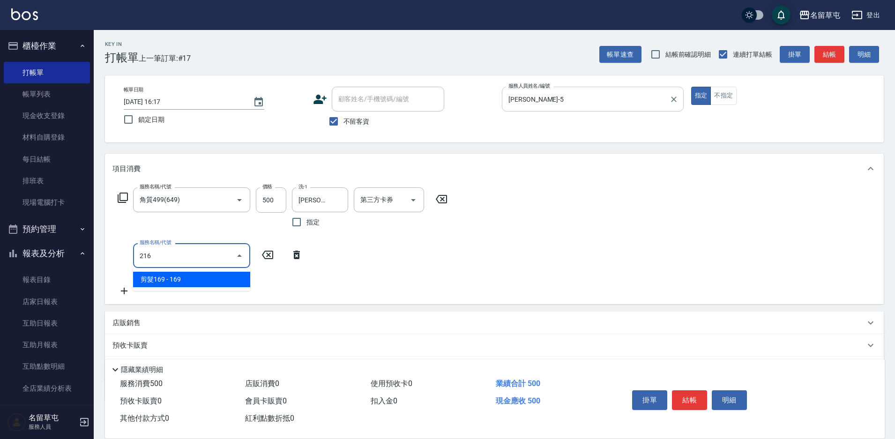
type input "剪髮169(216)"
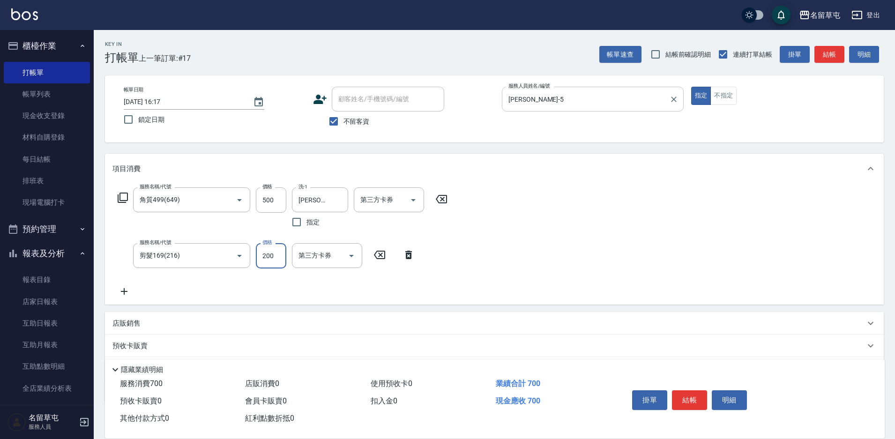
type input "200"
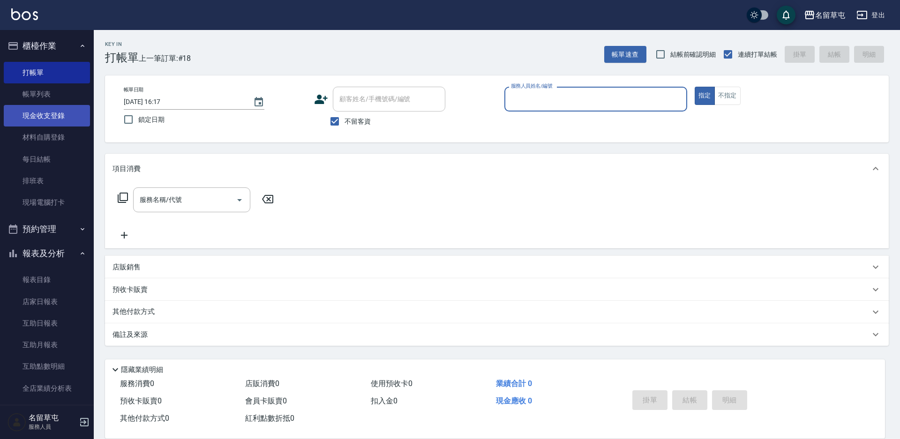
click at [44, 112] on link "現金收支登錄" at bounding box center [47, 116] width 86 height 22
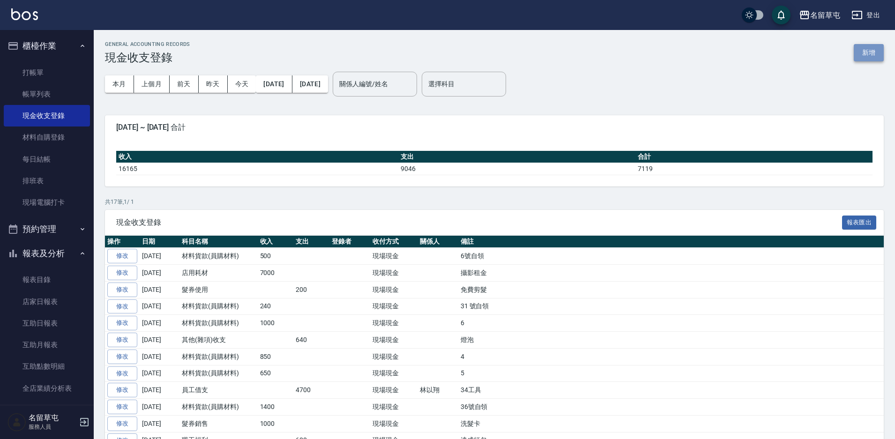
click at [863, 53] on button "新增" at bounding box center [869, 52] width 30 height 17
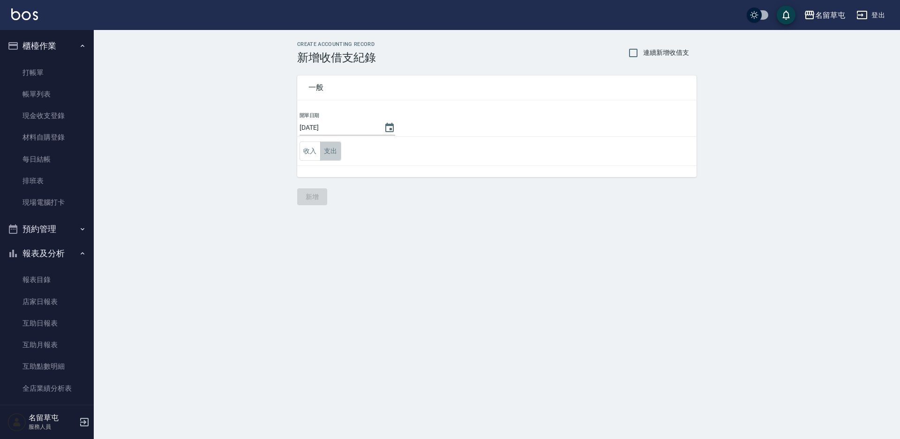
click at [335, 153] on button "支出" at bounding box center [330, 151] width 21 height 19
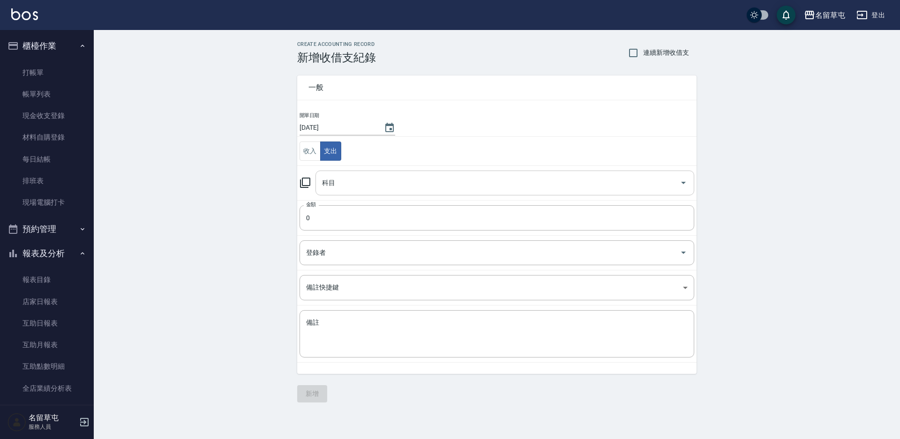
click at [348, 187] on input "科目" at bounding box center [498, 183] width 356 height 16
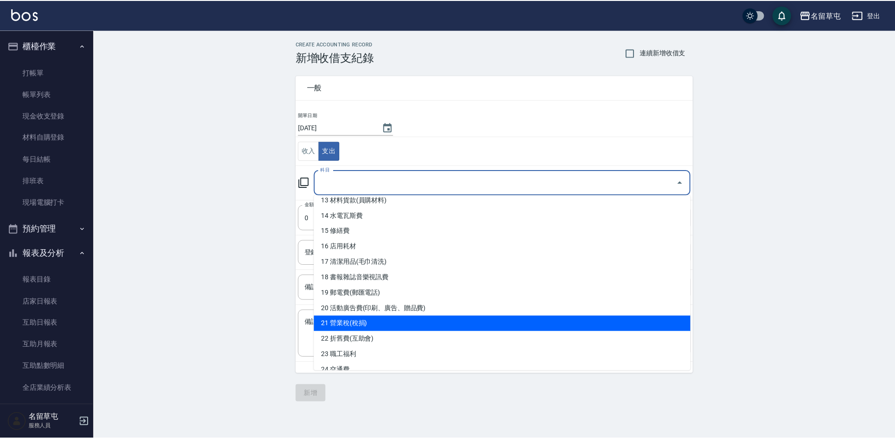
scroll to position [375, 0]
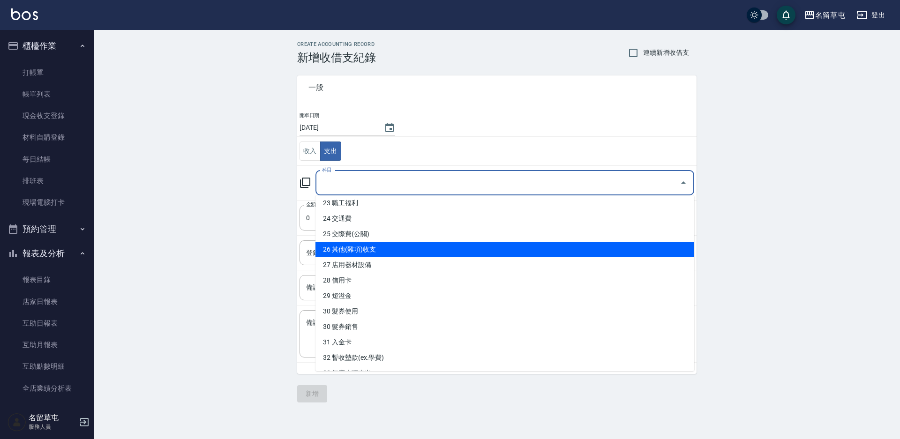
click at [350, 245] on li "26 其他(雜項)收支" at bounding box center [504, 249] width 379 height 15
type input "26 其他(雜項)收支"
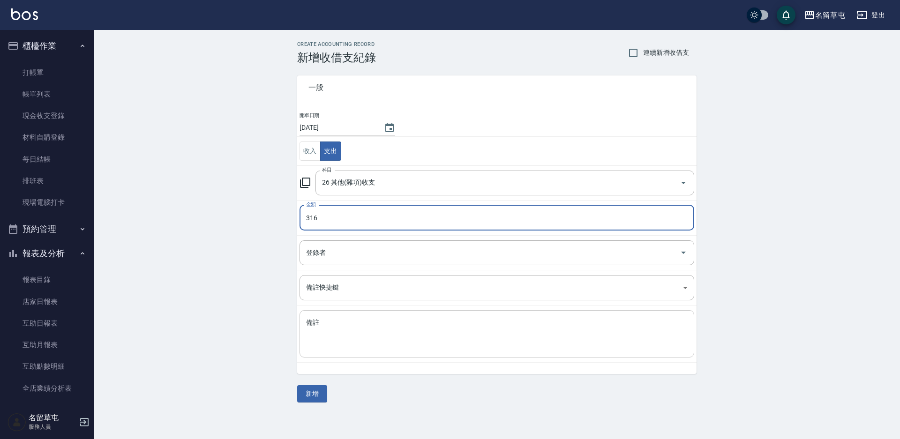
type input "316"
click at [345, 319] on textarea "備註" at bounding box center [497, 334] width 382 height 32
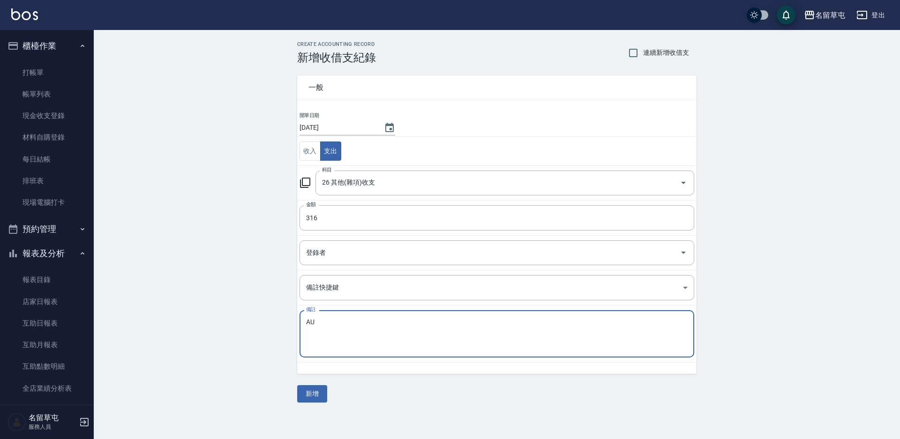
type textarea "A"
type textarea "面紙"
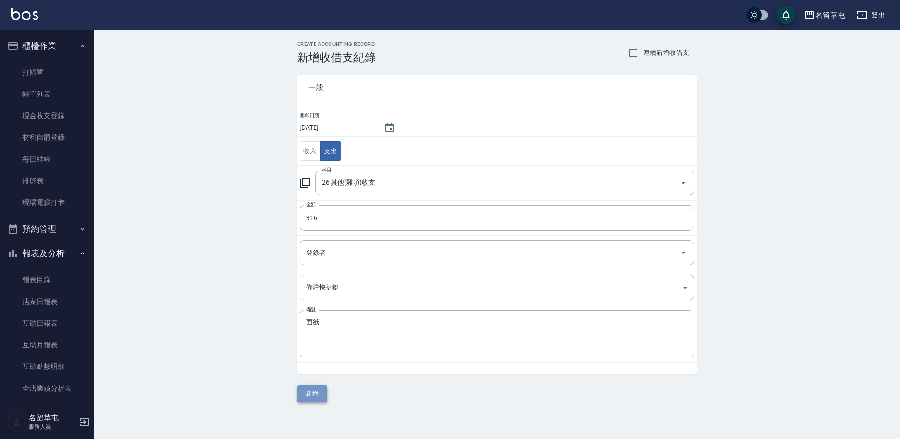
click at [324, 394] on button "新增" at bounding box center [312, 393] width 30 height 17
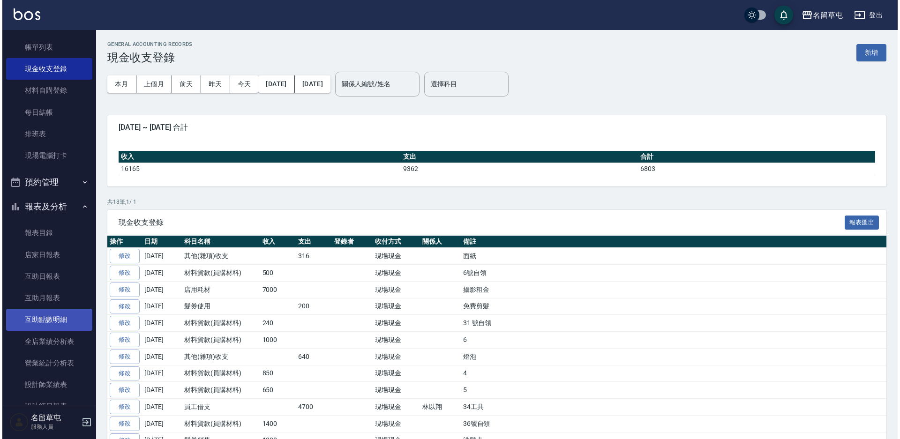
scroll to position [141, 0]
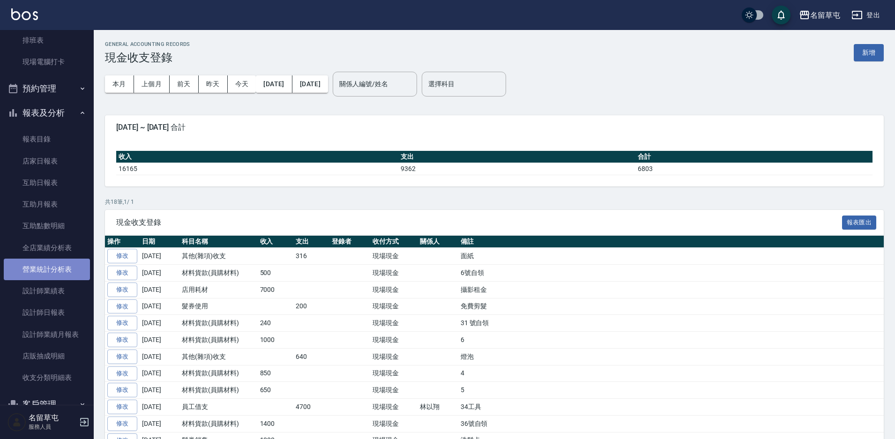
click at [50, 270] on link "營業統計分析表" at bounding box center [47, 270] width 86 height 22
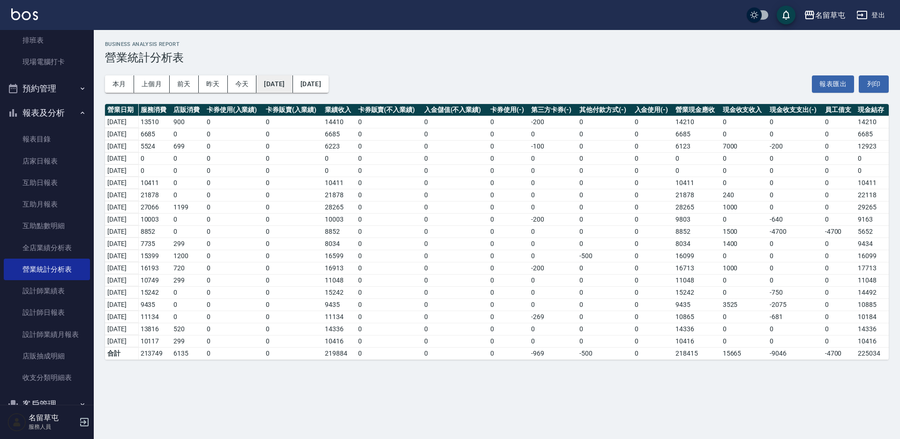
click at [292, 82] on button "[DATE]" at bounding box center [274, 83] width 36 height 17
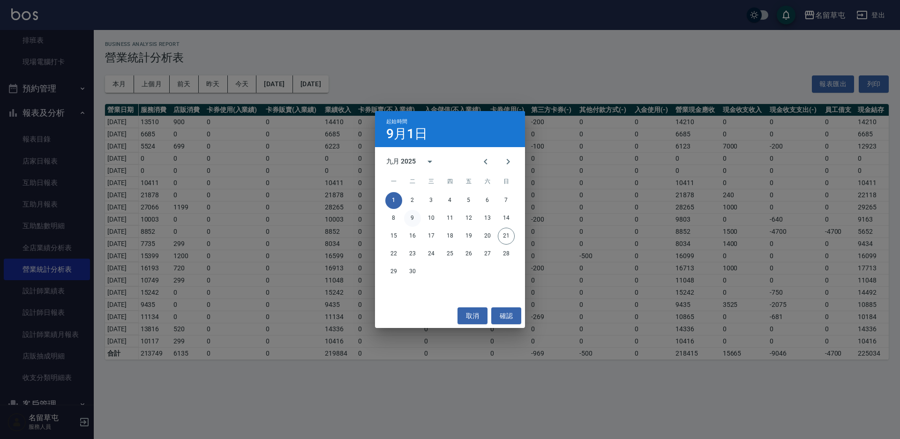
click at [409, 220] on button "9" at bounding box center [412, 218] width 17 height 17
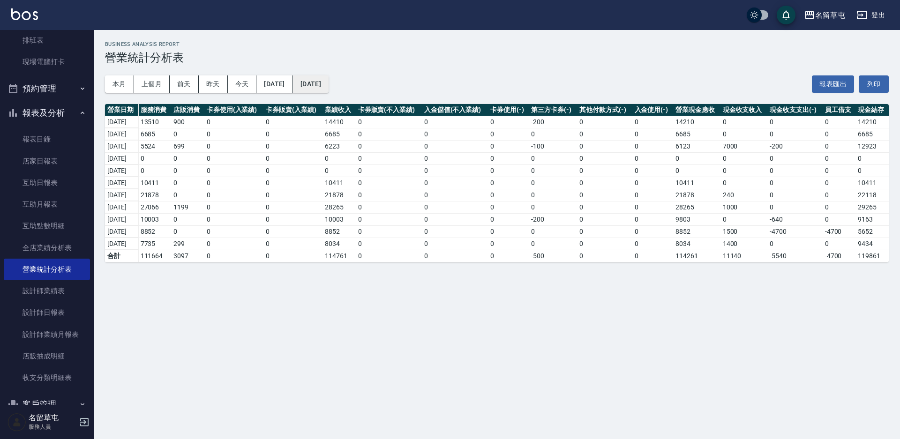
click at [329, 81] on button "[DATE]" at bounding box center [311, 83] width 36 height 17
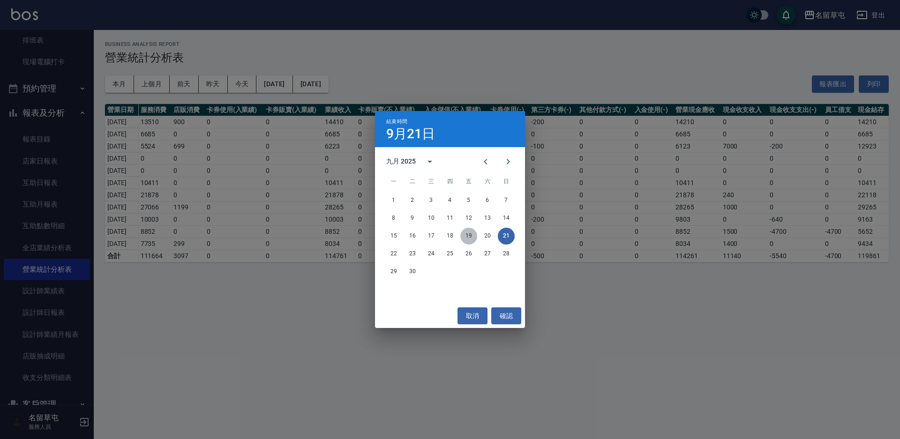
click at [470, 235] on button "19" at bounding box center [468, 236] width 17 height 17
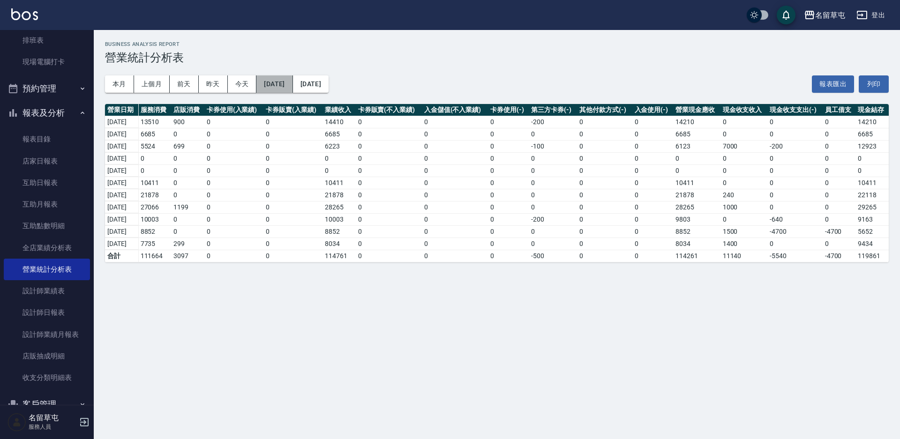
click at [292, 86] on button "[DATE]" at bounding box center [274, 83] width 36 height 17
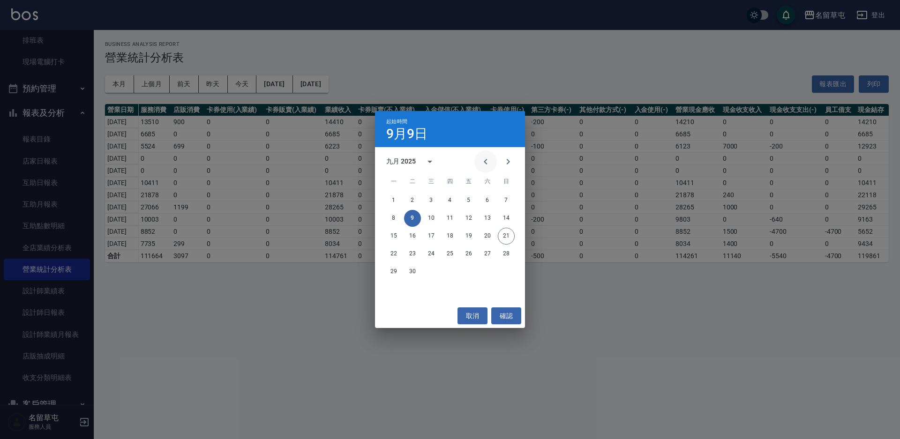
click at [487, 161] on icon "Previous month" at bounding box center [485, 161] width 11 height 11
click at [464, 271] on button "29" at bounding box center [468, 271] width 17 height 17
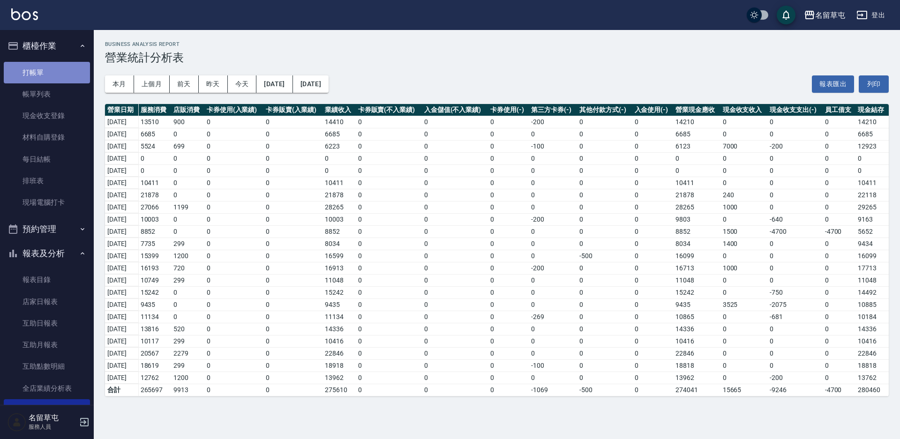
click at [48, 77] on link "打帳單" at bounding box center [47, 73] width 86 height 22
